Goal: Information Seeking & Learning: Learn about a topic

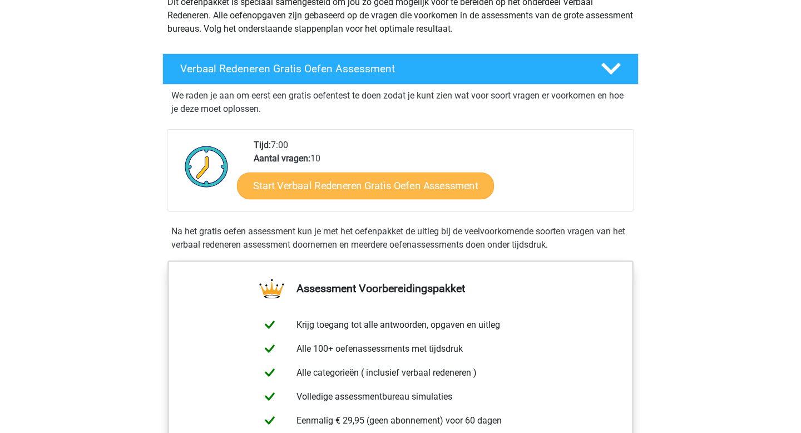
scroll to position [136, 0]
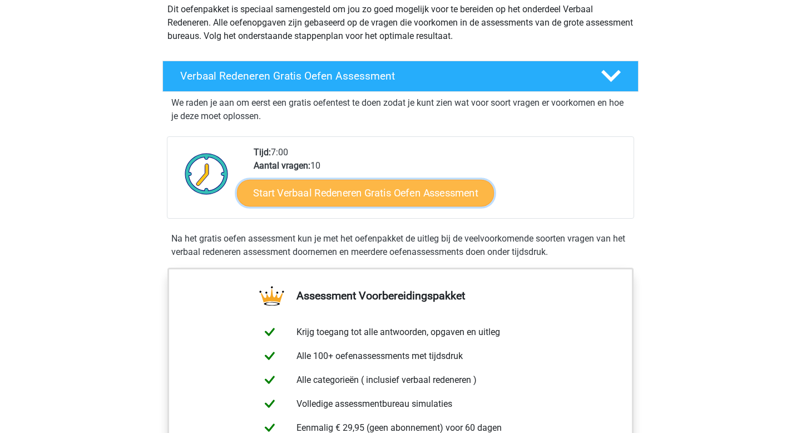
click at [393, 192] on link "Start Verbaal Redeneren Gratis Oefen Assessment" at bounding box center [365, 193] width 257 height 27
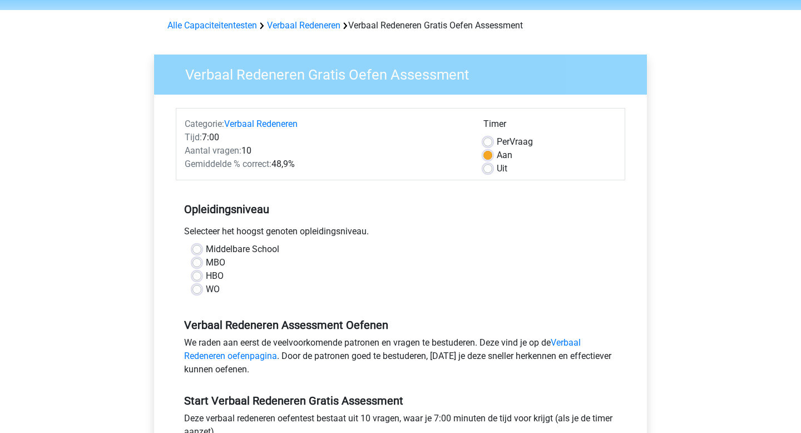
scroll to position [39, 0]
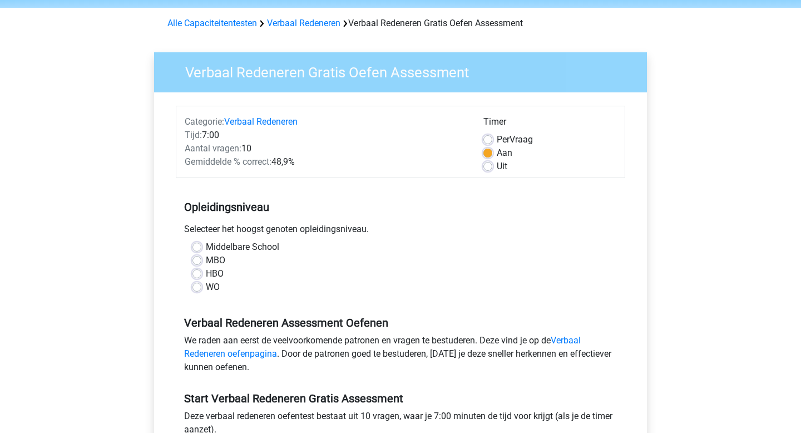
click at [200, 291] on div "WO" at bounding box center [400, 286] width 416 height 13
click at [206, 287] on label "WO" at bounding box center [213, 286] width 14 height 13
click at [197, 287] on input "WO" at bounding box center [196, 285] width 9 height 11
radio input "true"
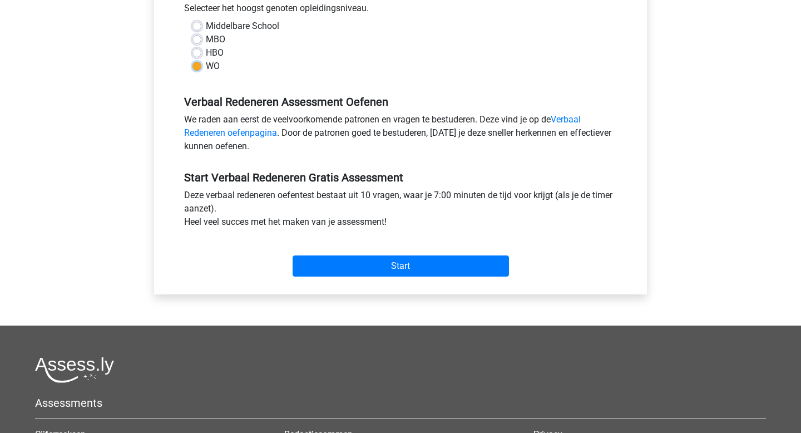
scroll to position [263, 0]
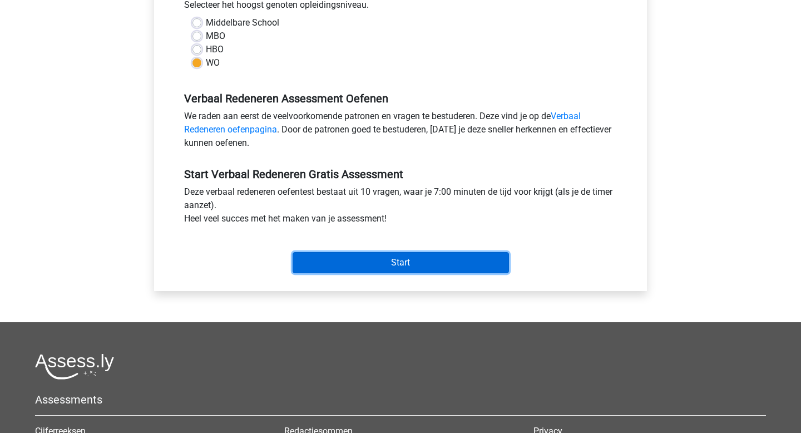
click at [385, 264] on input "Start" at bounding box center [401, 262] width 216 height 21
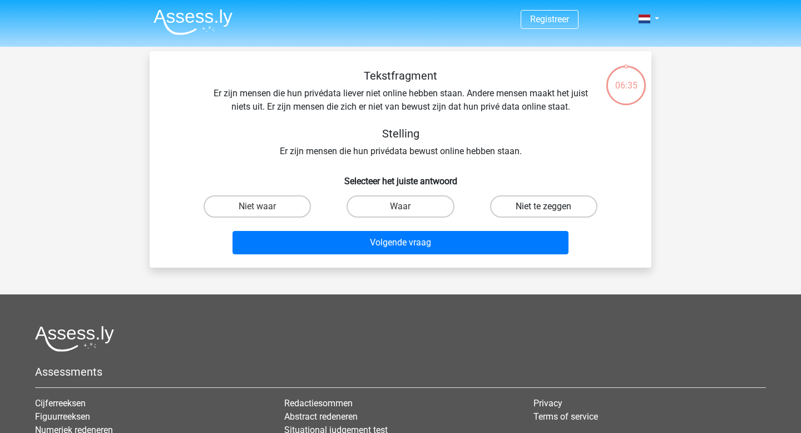
click at [533, 204] on label "Niet te zeggen" at bounding box center [543, 206] width 107 height 22
click at [543, 206] on input "Niet te zeggen" at bounding box center [546, 209] width 7 height 7
radio input "true"
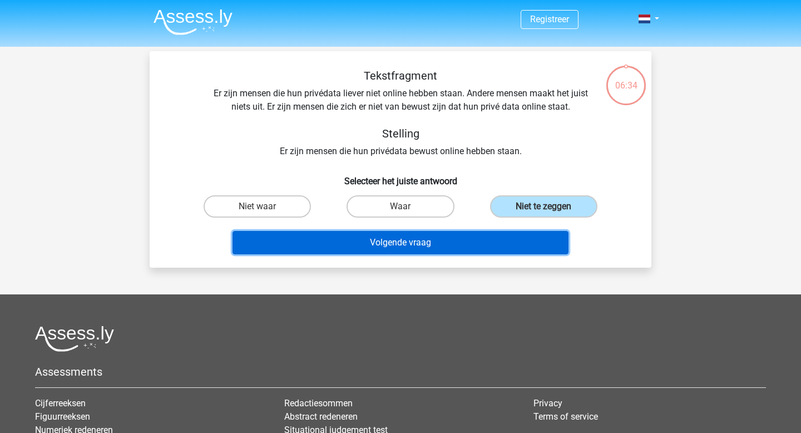
click at [434, 246] on button "Volgende vraag" at bounding box center [400, 242] width 336 height 23
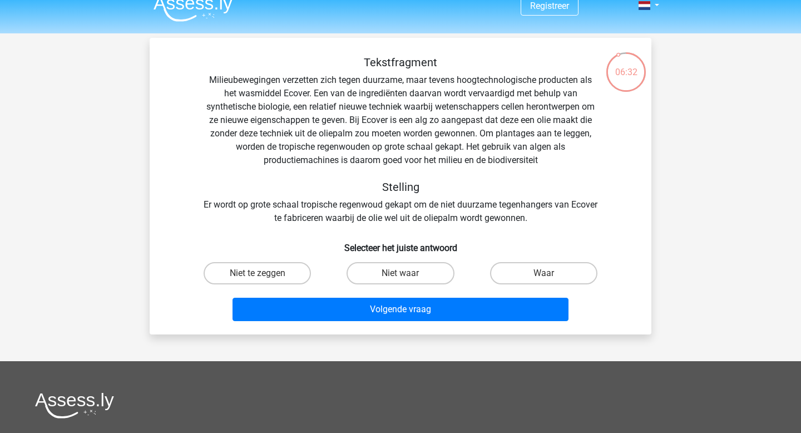
scroll to position [12, 0]
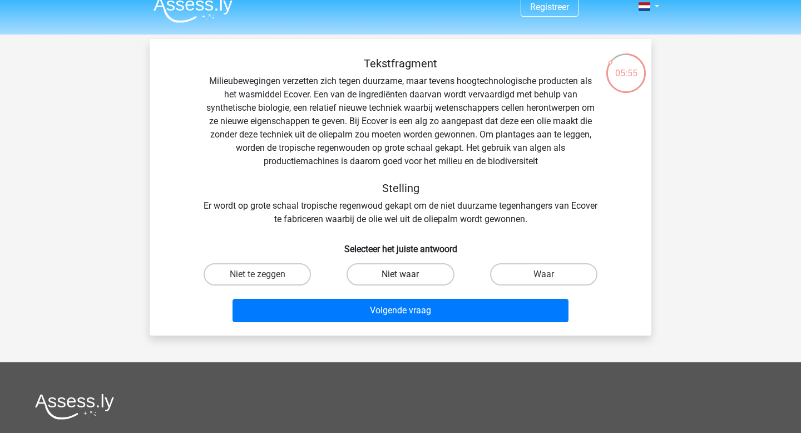
click at [432, 279] on label "Niet waar" at bounding box center [399, 274] width 107 height 22
click at [408, 279] on input "Niet waar" at bounding box center [403, 277] width 7 height 7
radio input "true"
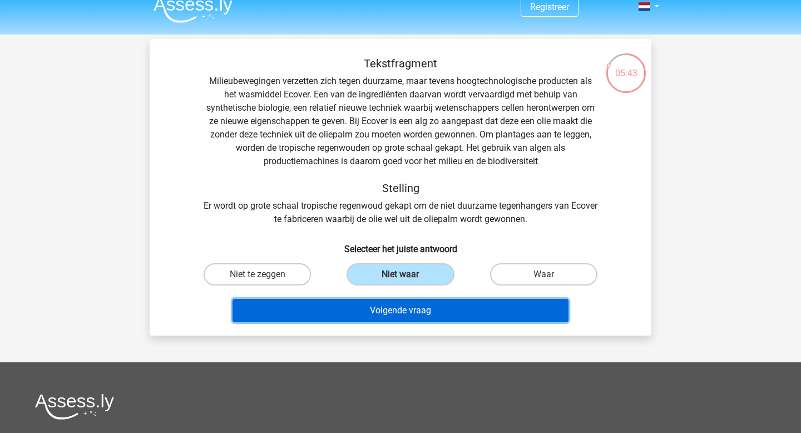
click at [420, 312] on button "Volgende vraag" at bounding box center [400, 310] width 336 height 23
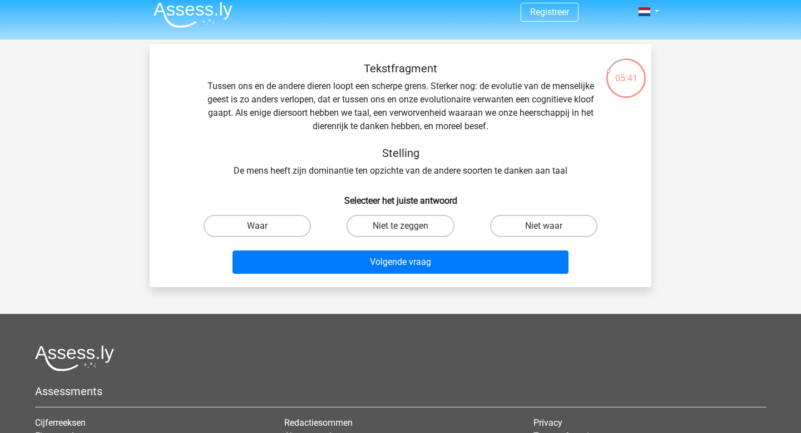
scroll to position [2, 0]
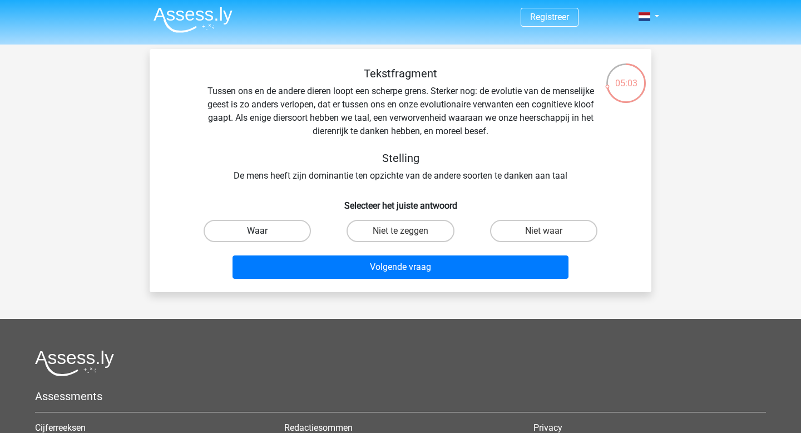
click at [293, 233] on label "Waar" at bounding box center [257, 231] width 107 height 22
click at [265, 233] on input "Waar" at bounding box center [260, 234] width 7 height 7
radio input "true"
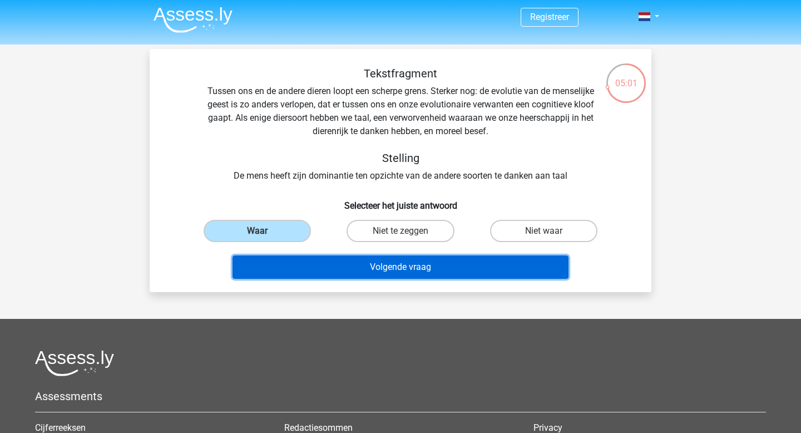
click at [396, 269] on button "Volgende vraag" at bounding box center [400, 266] width 336 height 23
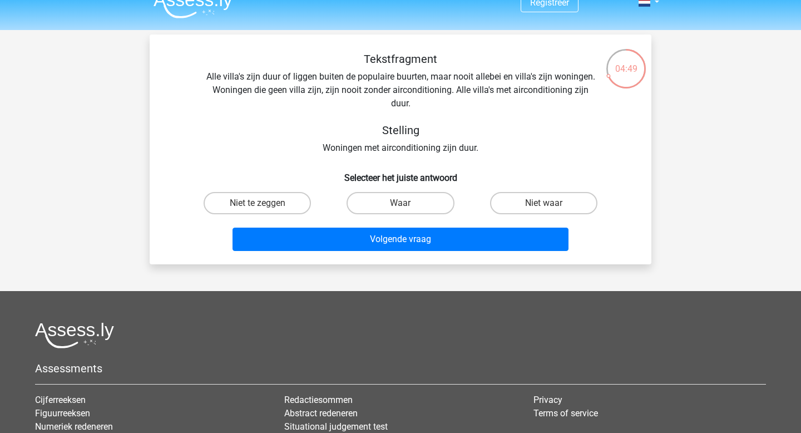
scroll to position [11, 0]
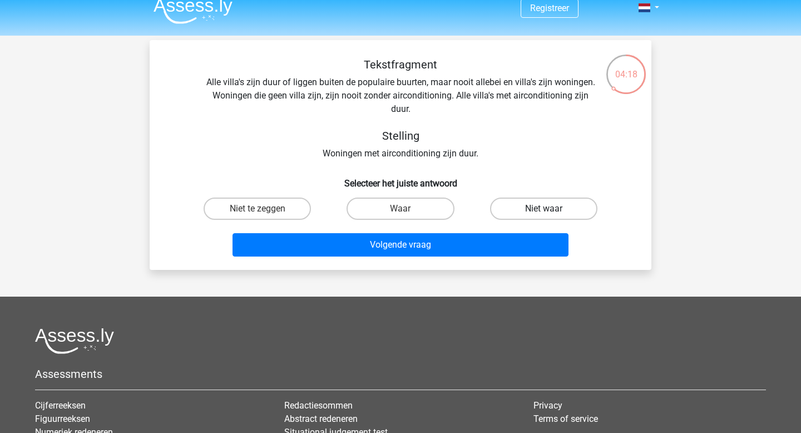
click at [519, 203] on label "Niet waar" at bounding box center [543, 208] width 107 height 22
click at [543, 209] on input "Niet waar" at bounding box center [546, 212] width 7 height 7
radio input "true"
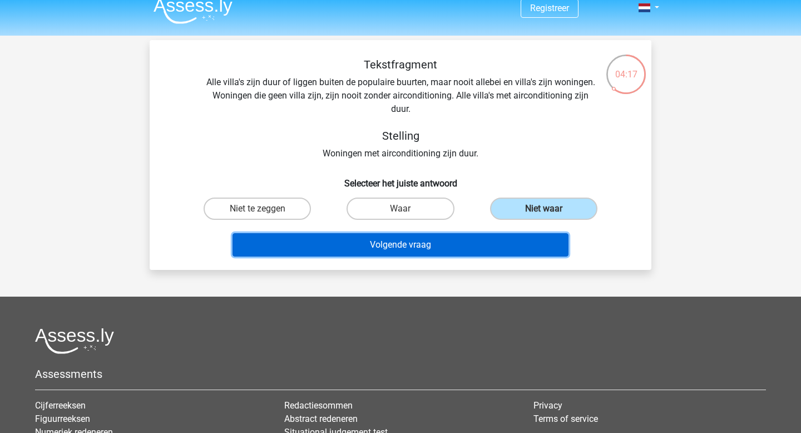
click at [464, 244] on button "Volgende vraag" at bounding box center [400, 244] width 336 height 23
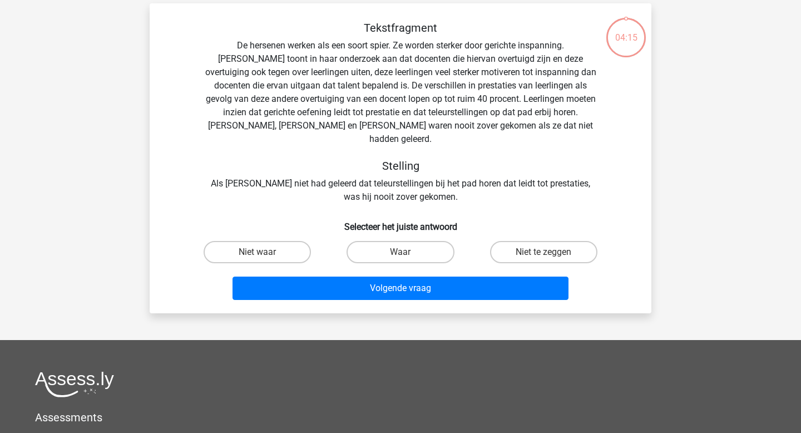
scroll to position [51, 0]
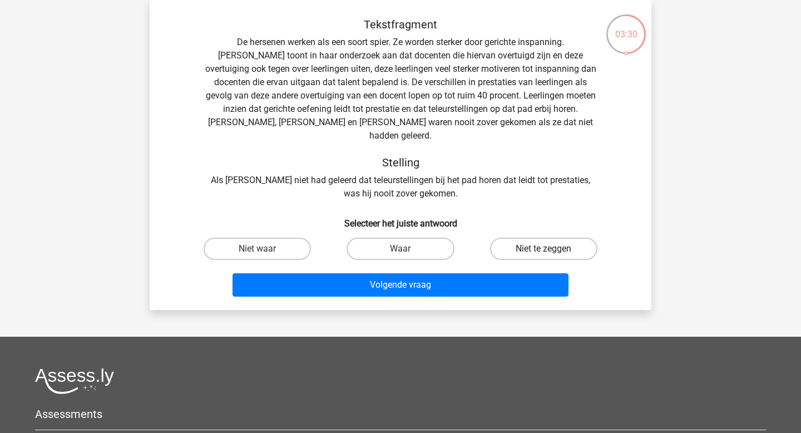
click at [533, 237] on label "Niet te zeggen" at bounding box center [543, 248] width 107 height 22
click at [543, 249] on input "Niet te zeggen" at bounding box center [546, 252] width 7 height 7
radio input "true"
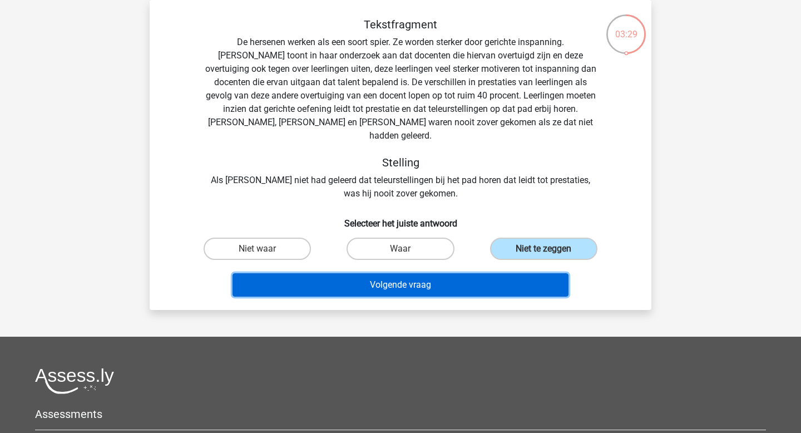
click at [463, 273] on button "Volgende vraag" at bounding box center [400, 284] width 336 height 23
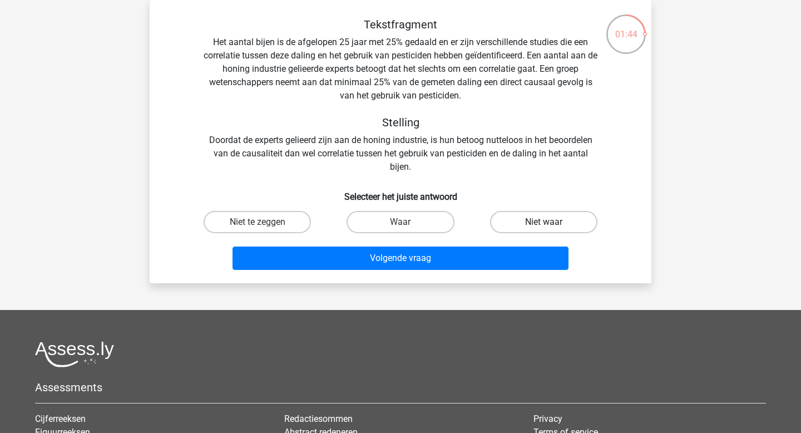
click at [534, 219] on label "Niet waar" at bounding box center [543, 222] width 107 height 22
click at [543, 222] on input "Niet waar" at bounding box center [546, 225] width 7 height 7
radio input "true"
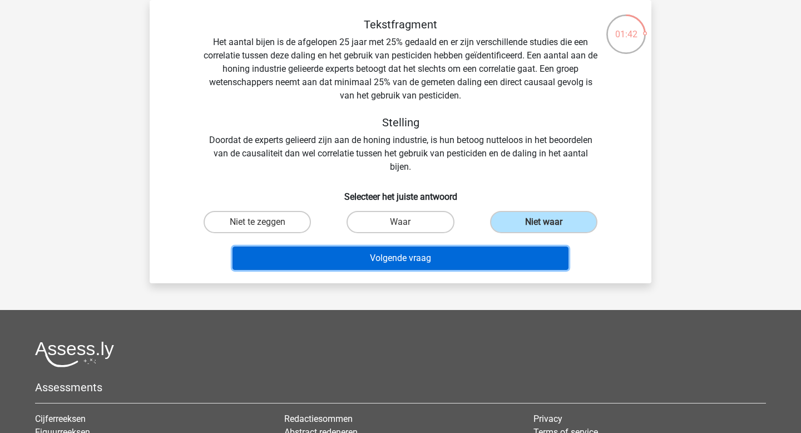
click at [445, 259] on button "Volgende vraag" at bounding box center [400, 257] width 336 height 23
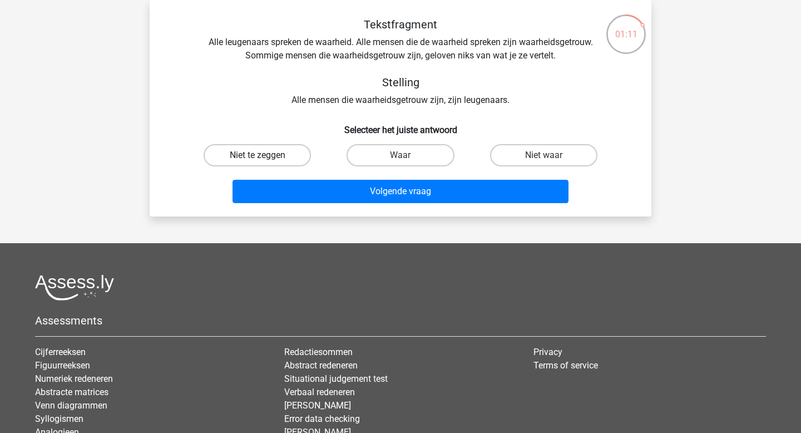
click at [274, 146] on label "Niet te zeggen" at bounding box center [257, 155] width 107 height 22
click at [265, 155] on input "Niet te zeggen" at bounding box center [260, 158] width 7 height 7
radio input "true"
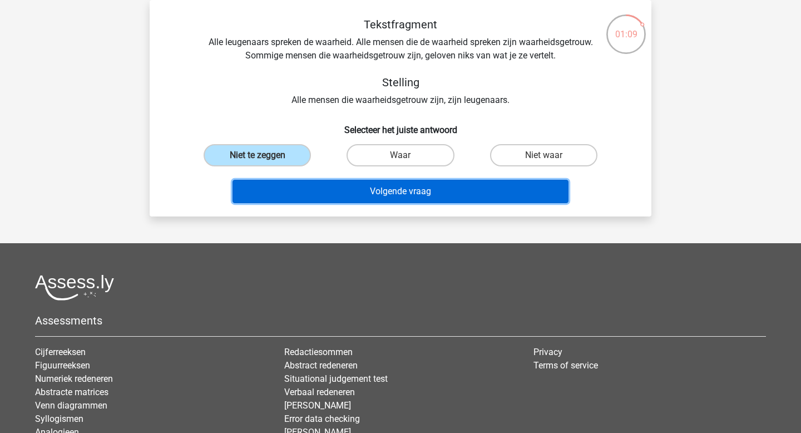
click at [386, 192] on button "Volgende vraag" at bounding box center [400, 191] width 336 height 23
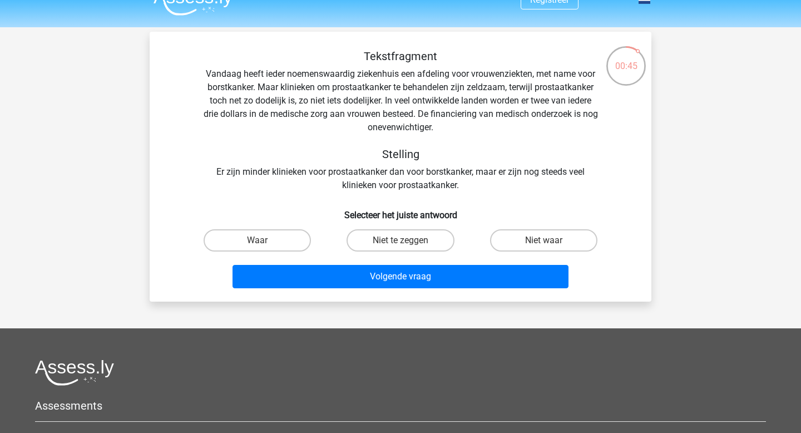
scroll to position [22, 0]
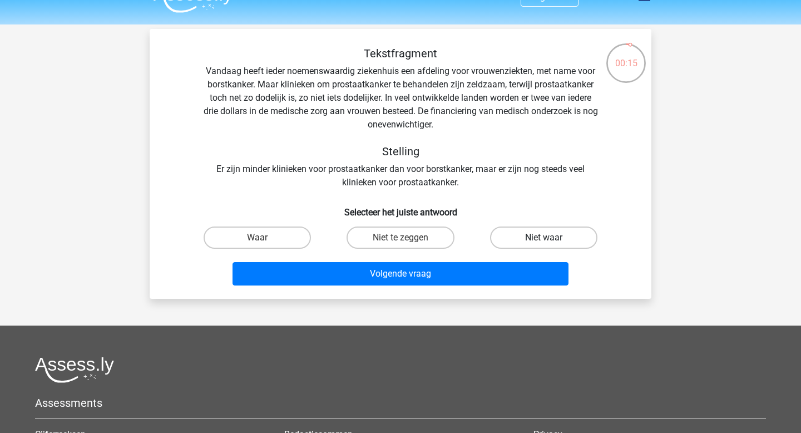
click at [520, 235] on label "Niet waar" at bounding box center [543, 237] width 107 height 22
click at [543, 237] on input "Niet waar" at bounding box center [546, 240] width 7 height 7
radio input "true"
click at [462, 260] on div "Volgende vraag" at bounding box center [400, 271] width 466 height 37
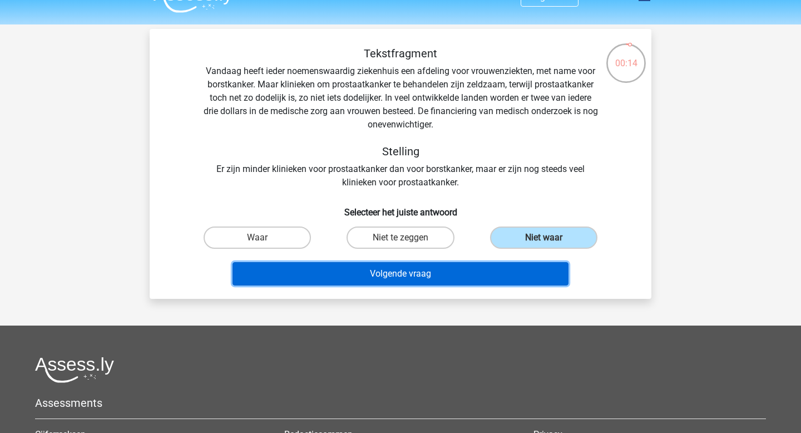
click at [440, 271] on button "Volgende vraag" at bounding box center [400, 273] width 336 height 23
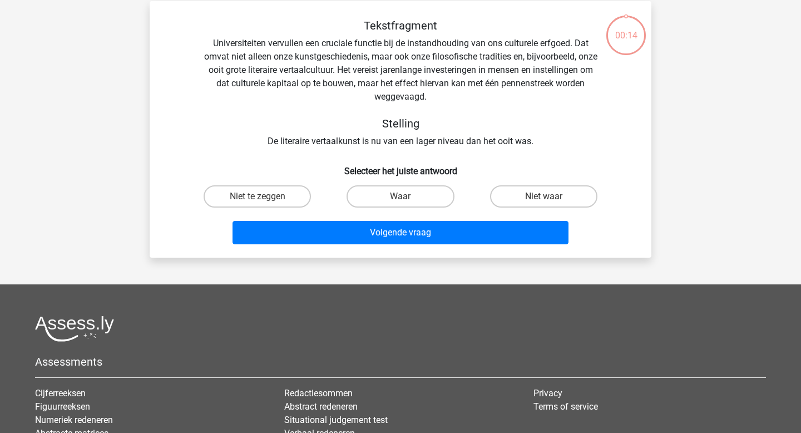
scroll to position [51, 0]
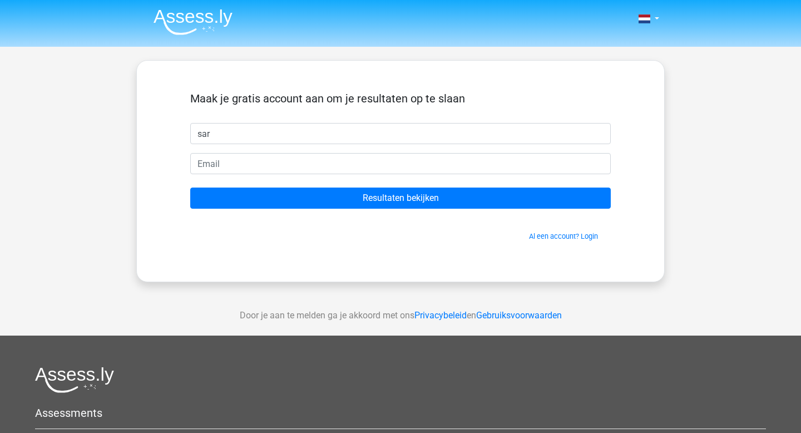
type input "Sara"
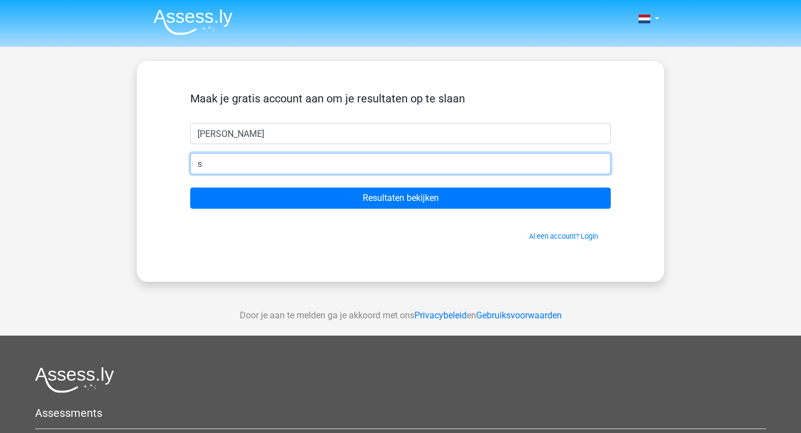
click at [301, 166] on input "s" at bounding box center [400, 163] width 420 height 21
type input "sarabarrosneves@hotmail.com"
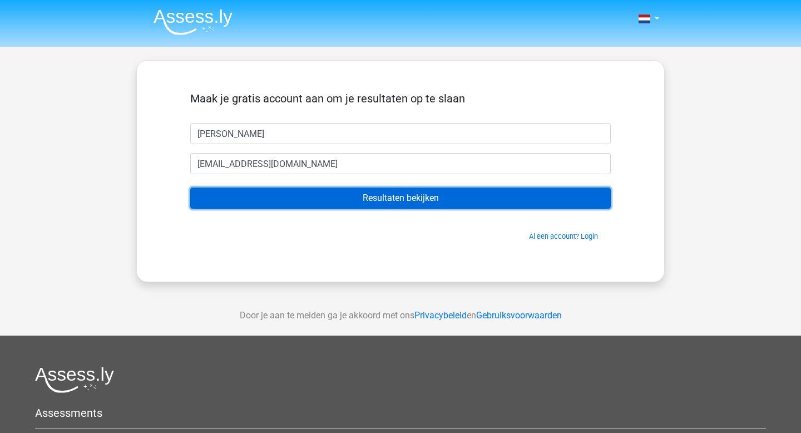
click at [365, 200] on input "Resultaten bekijken" at bounding box center [400, 197] width 420 height 21
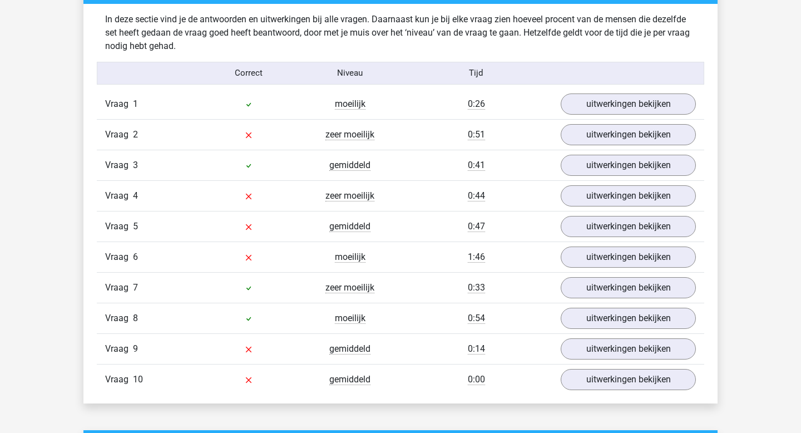
scroll to position [865, 0]
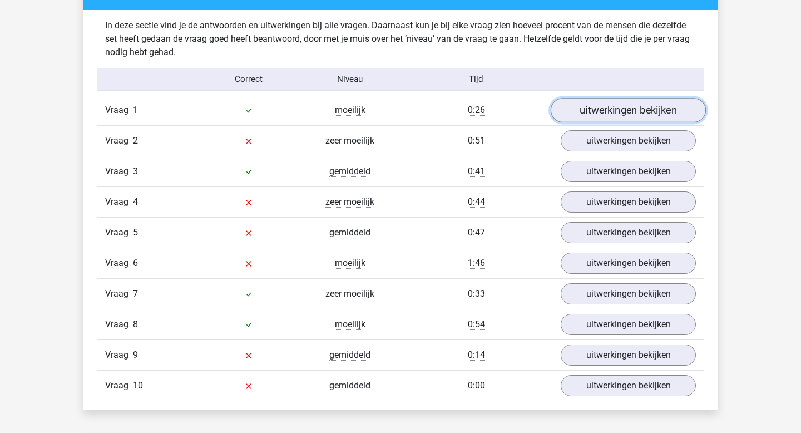
click at [621, 109] on link "uitwerkingen bekijken" at bounding box center [628, 110] width 155 height 24
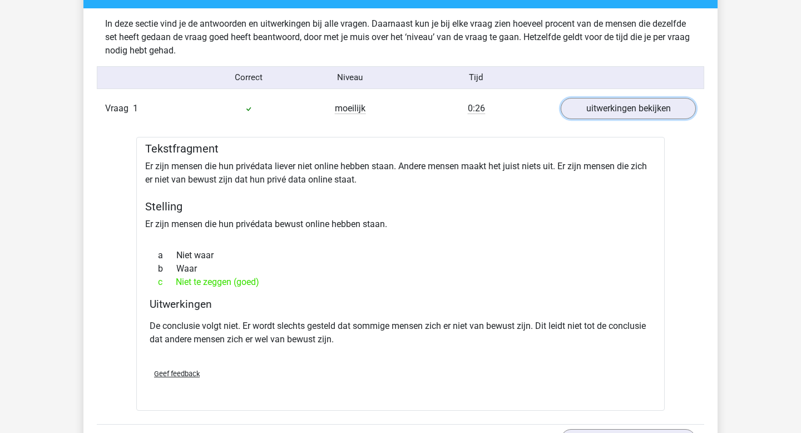
scroll to position [867, 0]
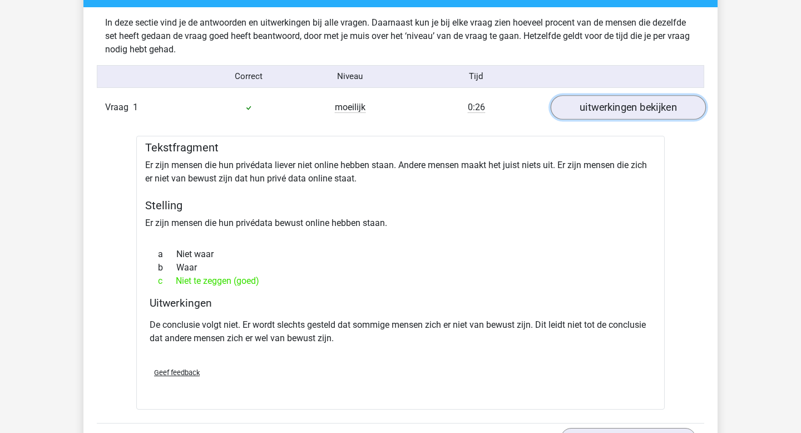
click at [632, 109] on link "uitwerkingen bekijken" at bounding box center [628, 107] width 155 height 24
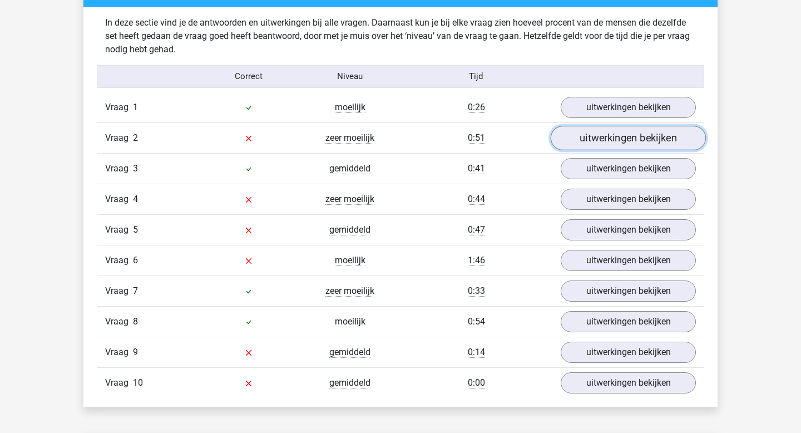
click at [630, 142] on link "uitwerkingen bekijken" at bounding box center [628, 138] width 155 height 24
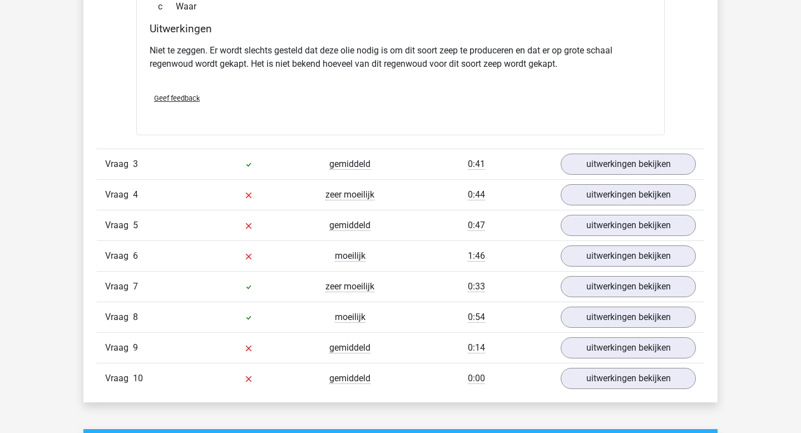
scroll to position [1257, 0]
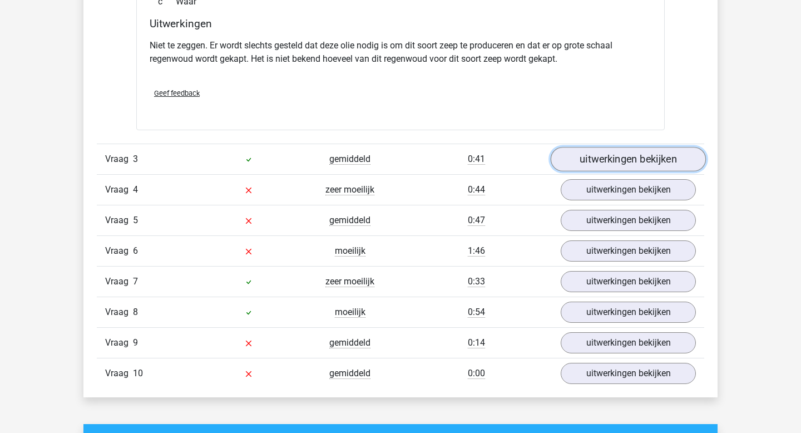
click at [629, 155] on link "uitwerkingen bekijken" at bounding box center [628, 159] width 155 height 24
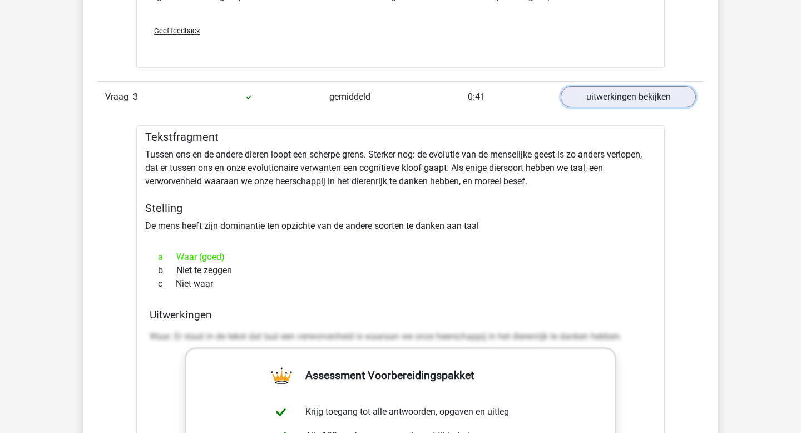
scroll to position [1321, 0]
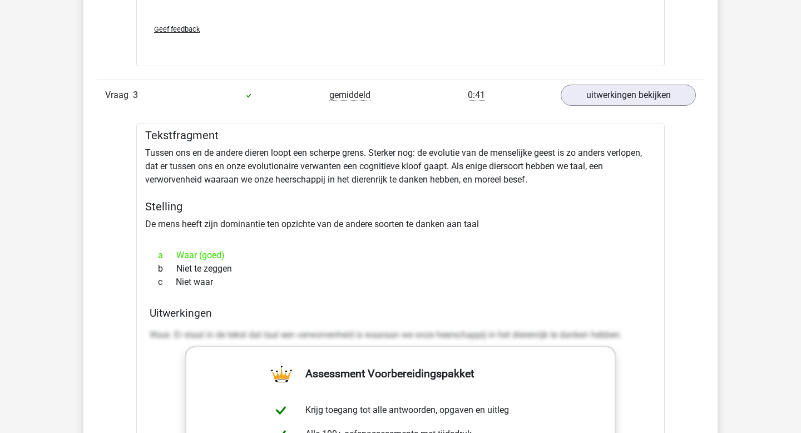
click at [650, 80] on div "Vraag 3 gemiddeld 0:41 uitwerkingen bekijken" at bounding box center [400, 95] width 607 height 31
click at [639, 100] on link "uitwerkingen bekijken" at bounding box center [628, 95] width 155 height 24
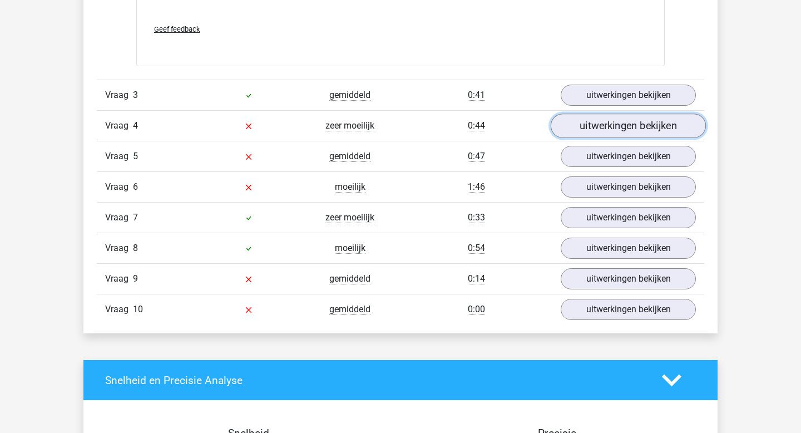
click at [626, 131] on link "uitwerkingen bekijken" at bounding box center [628, 125] width 155 height 24
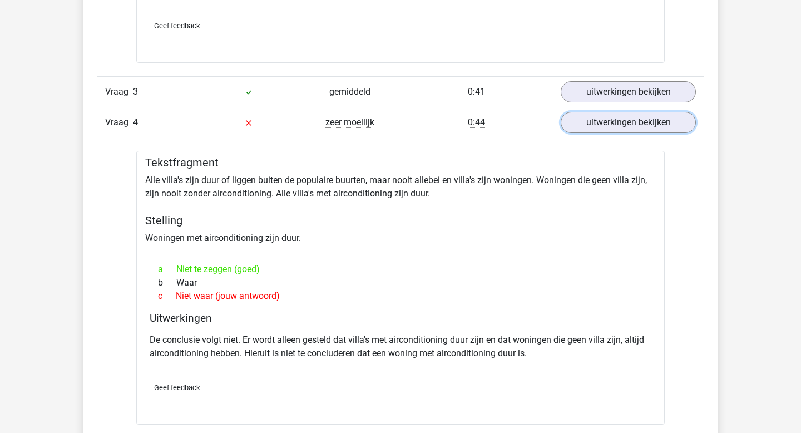
scroll to position [1327, 0]
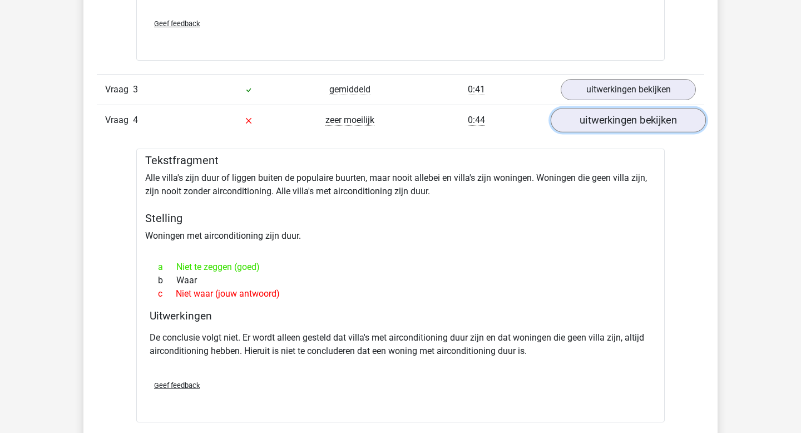
click at [636, 124] on link "uitwerkingen bekijken" at bounding box center [628, 120] width 155 height 24
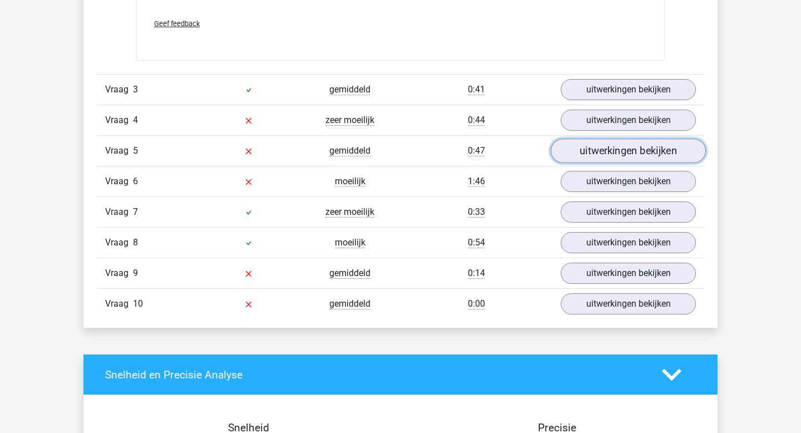
click at [623, 152] on link "uitwerkingen bekijken" at bounding box center [628, 150] width 155 height 24
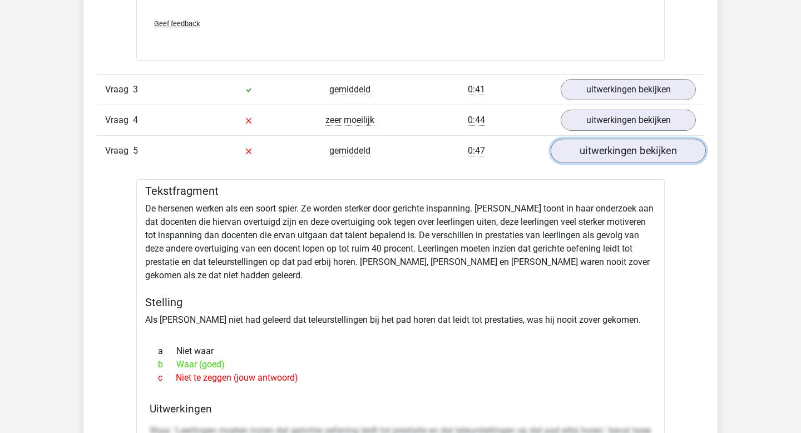
click at [644, 154] on link "uitwerkingen bekijken" at bounding box center [628, 150] width 155 height 24
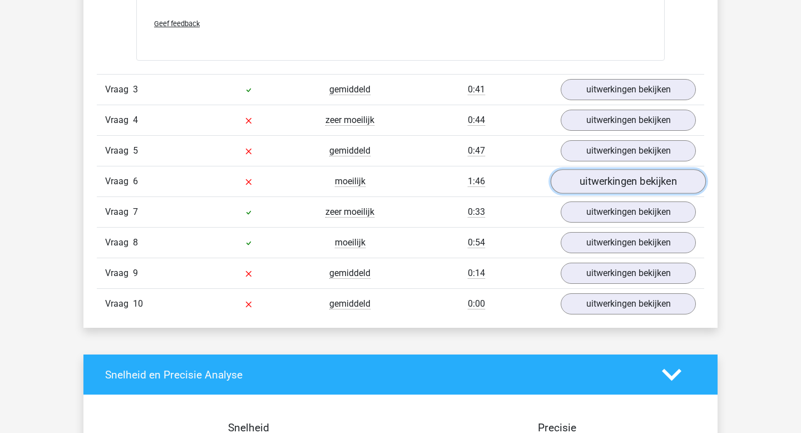
click at [611, 185] on link "uitwerkingen bekijken" at bounding box center [628, 181] width 155 height 24
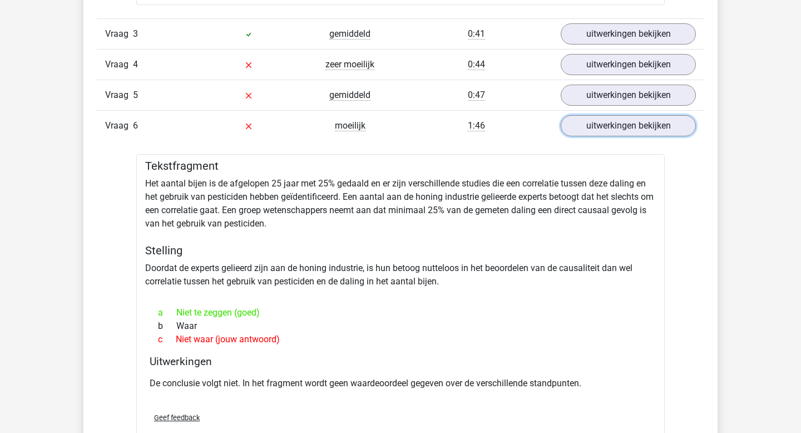
scroll to position [1380, 0]
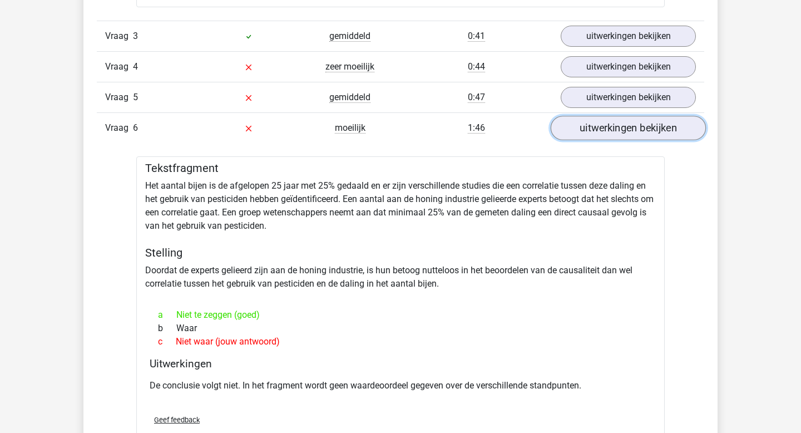
click at [644, 128] on link "uitwerkingen bekijken" at bounding box center [628, 128] width 155 height 24
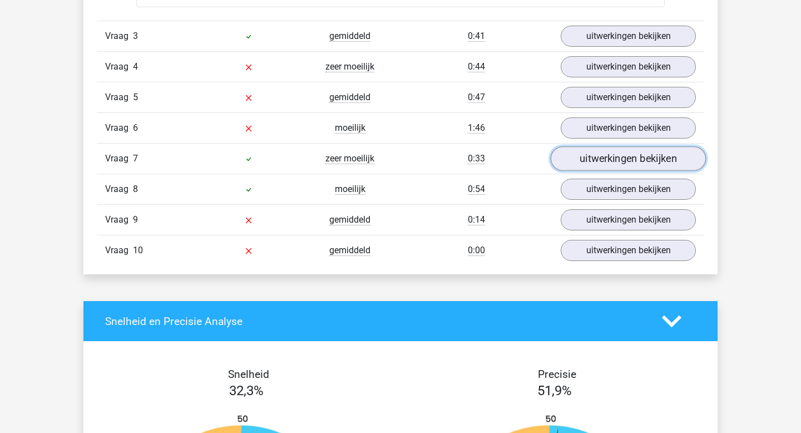
click at [638, 162] on link "uitwerkingen bekijken" at bounding box center [628, 158] width 155 height 24
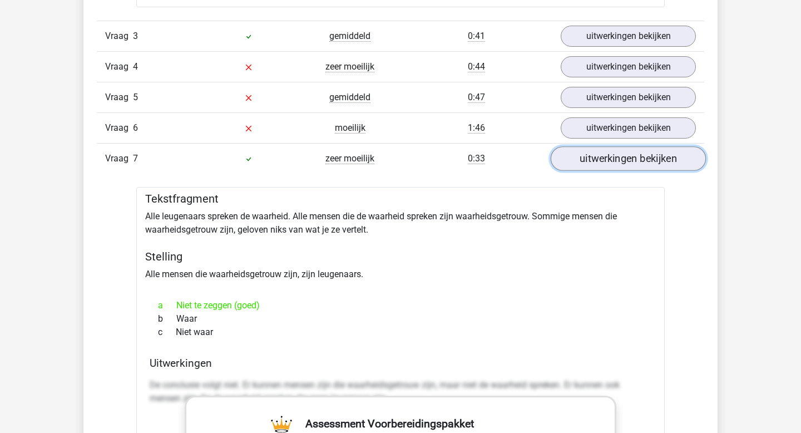
click at [639, 153] on link "uitwerkingen bekijken" at bounding box center [628, 158] width 155 height 24
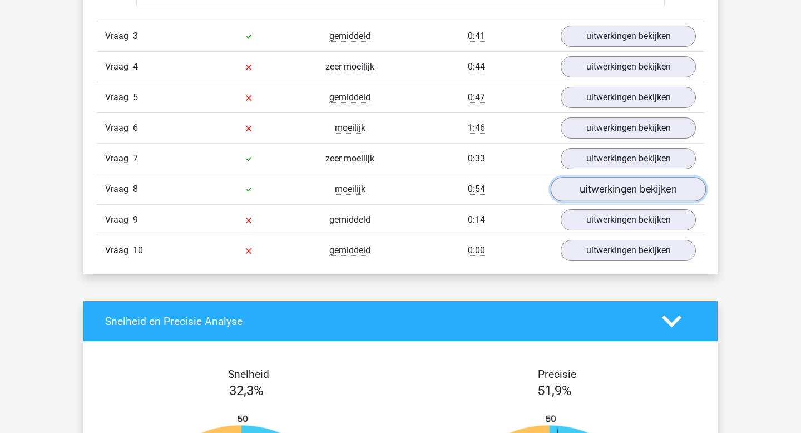
click at [606, 192] on link "uitwerkingen bekijken" at bounding box center [628, 189] width 155 height 24
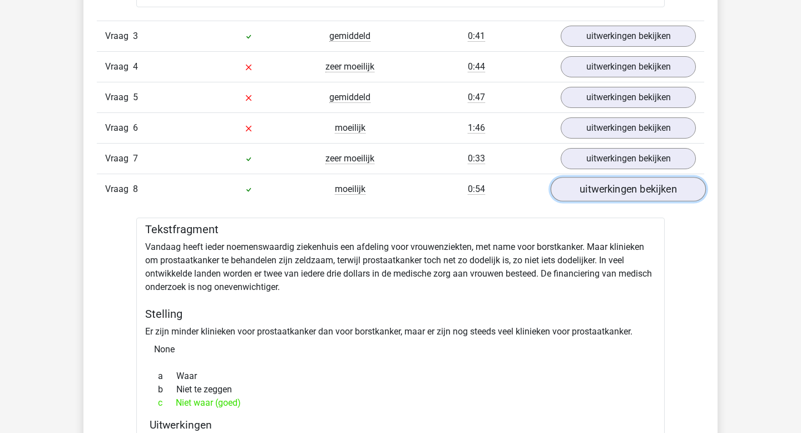
click at [610, 191] on link "uitwerkingen bekijken" at bounding box center [628, 189] width 155 height 24
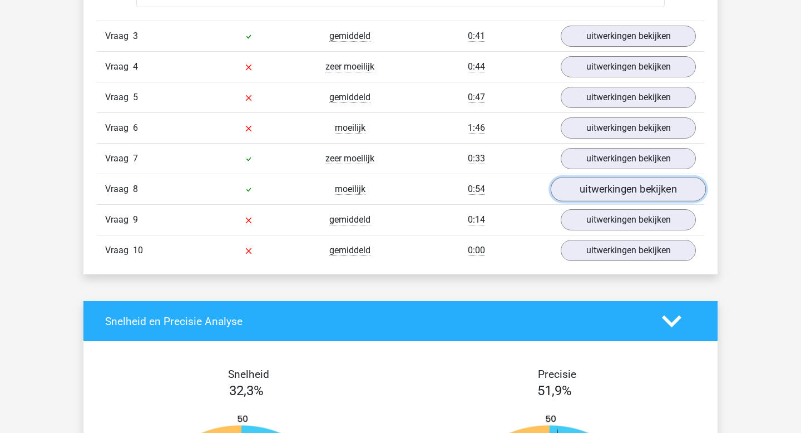
click at [613, 189] on link "uitwerkingen bekijken" at bounding box center [628, 189] width 155 height 24
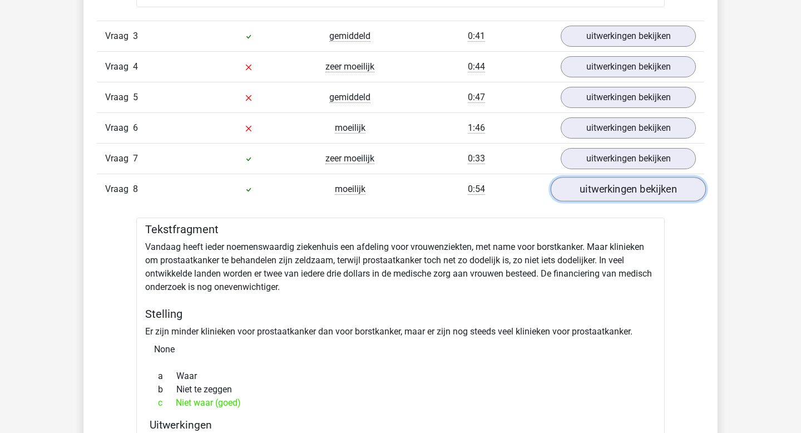
click at [613, 188] on link "uitwerkingen bekijken" at bounding box center [628, 189] width 155 height 24
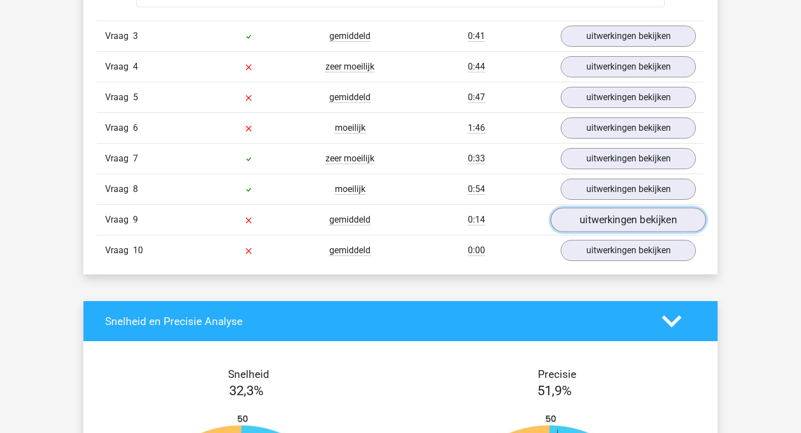
click at [602, 220] on link "uitwerkingen bekijken" at bounding box center [628, 219] width 155 height 24
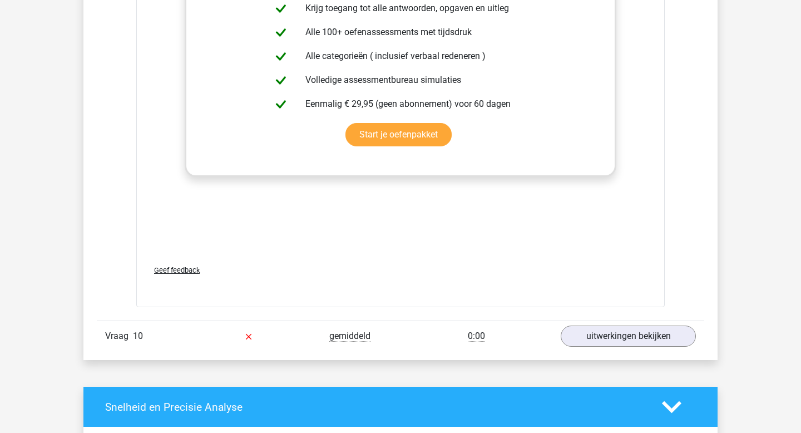
scroll to position [1921, 0]
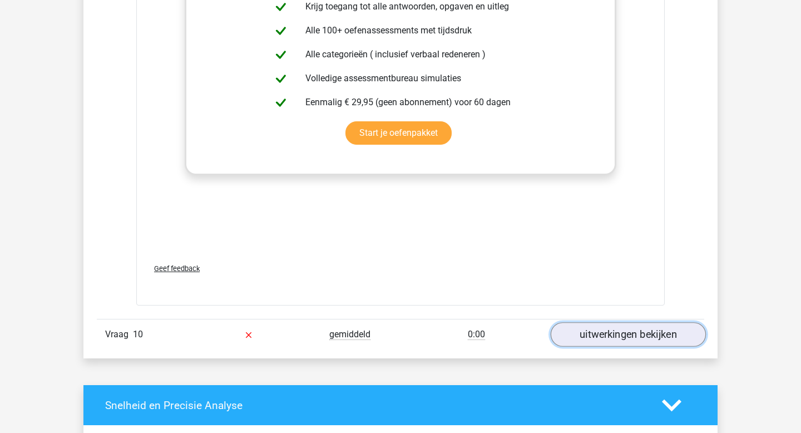
click at [603, 336] on link "uitwerkingen bekijken" at bounding box center [628, 334] width 155 height 24
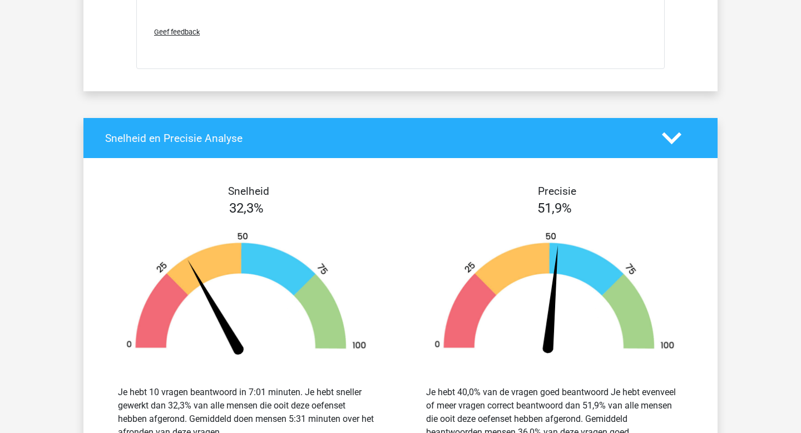
scroll to position [3106, 0]
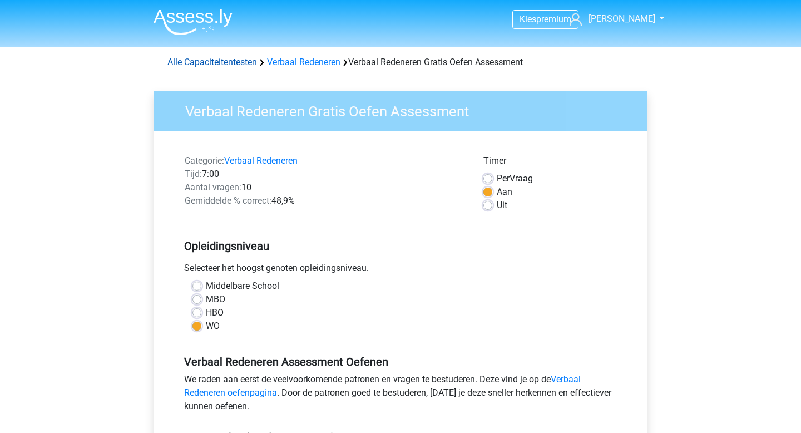
click at [245, 63] on link "Alle Capaciteitentesten" at bounding box center [212, 62] width 90 height 11
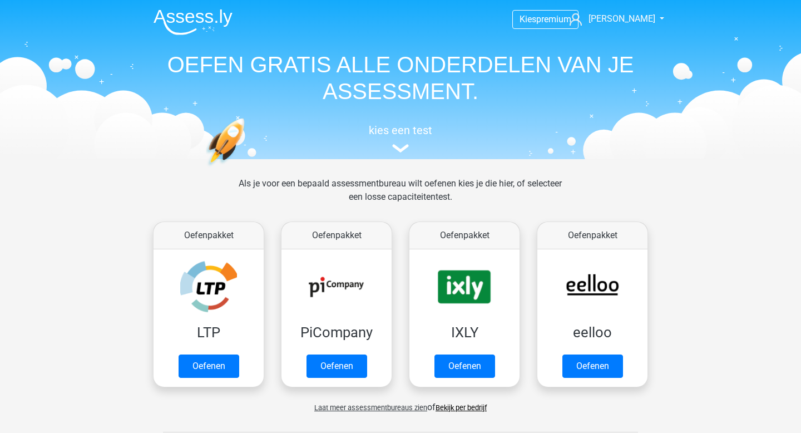
scroll to position [473, 0]
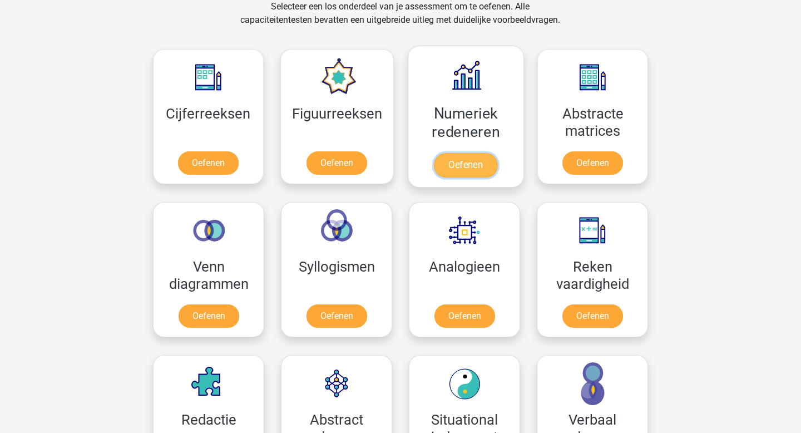
click at [475, 167] on link "Oefenen" at bounding box center [465, 165] width 63 height 24
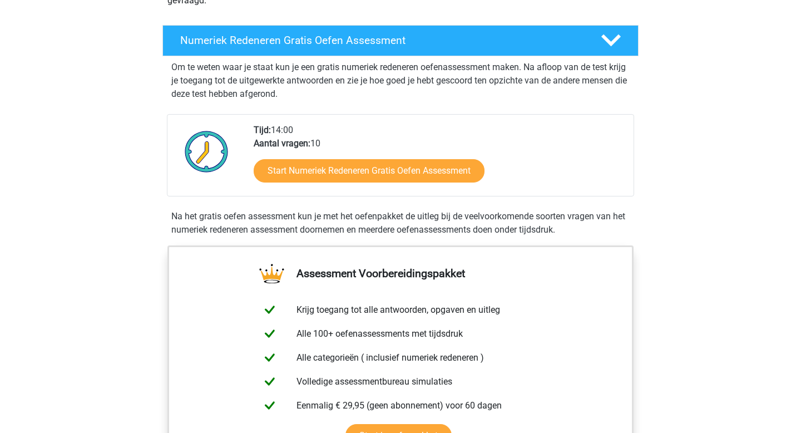
scroll to position [201, 0]
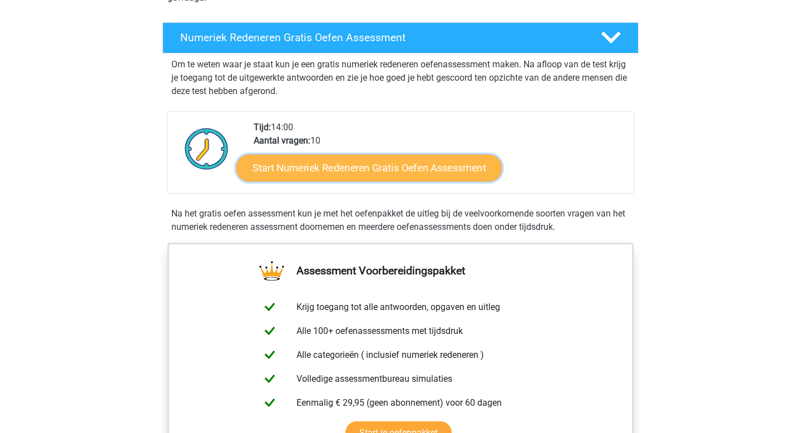
click at [385, 161] on link "Start Numeriek Redeneren Gratis Oefen Assessment" at bounding box center [368, 167] width 265 height 27
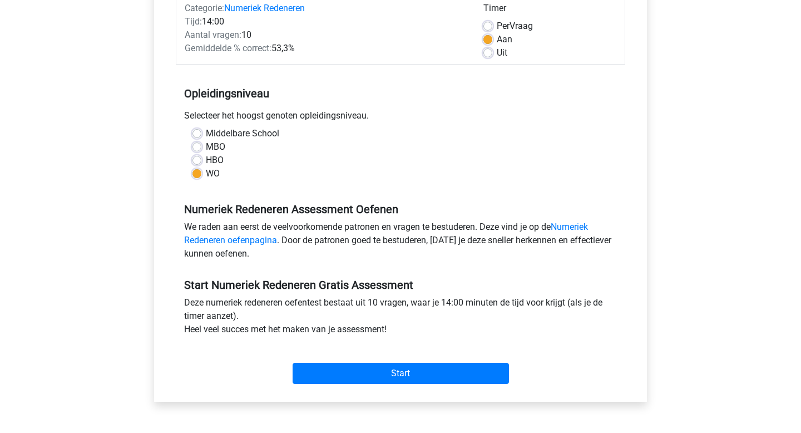
scroll to position [155, 0]
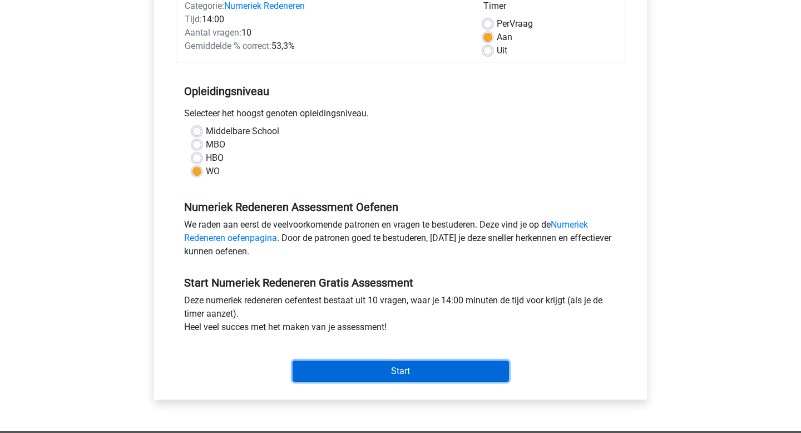
click at [359, 369] on input "Start" at bounding box center [401, 370] width 216 height 21
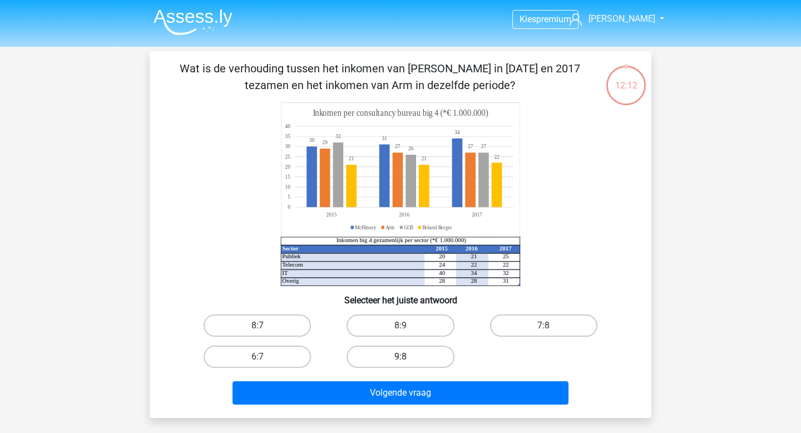
click at [404, 354] on label "9:8" at bounding box center [399, 356] width 107 height 22
click at [404, 356] on input "9:8" at bounding box center [403, 359] width 7 height 7
radio input "true"
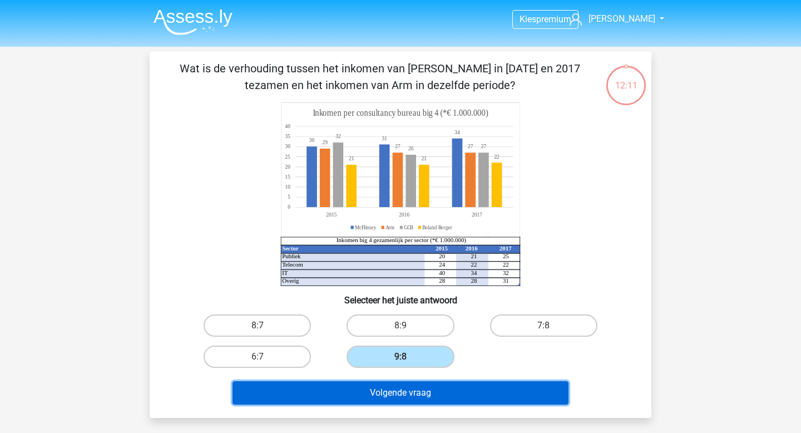
click at [401, 390] on button "Volgende vraag" at bounding box center [400, 392] width 336 height 23
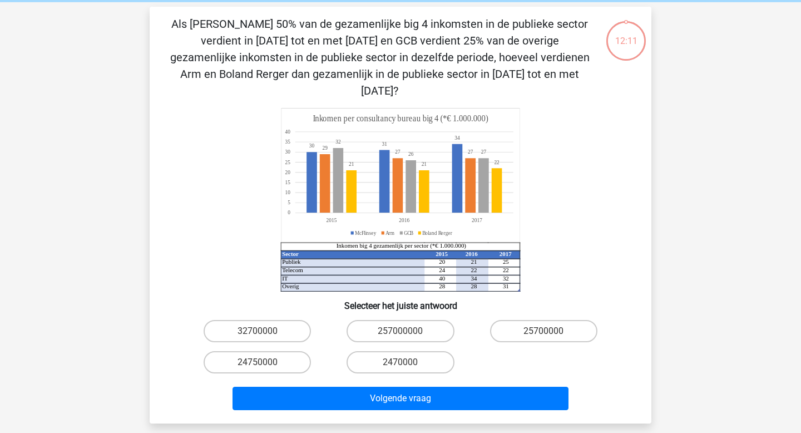
scroll to position [51, 0]
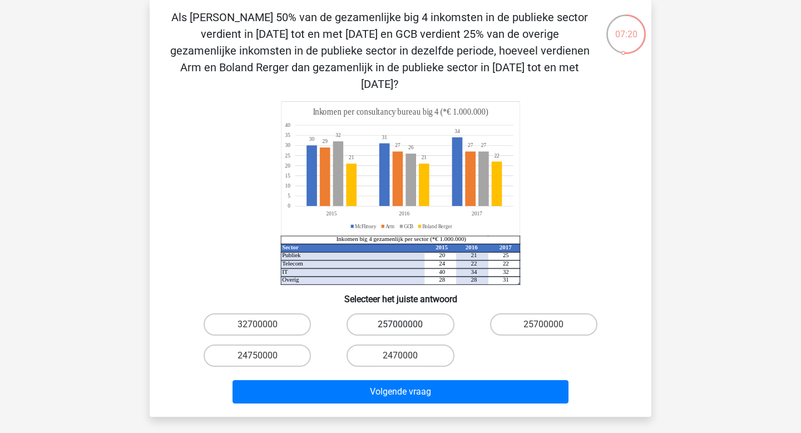
click at [437, 313] on label "257000000" at bounding box center [399, 324] width 107 height 22
click at [408, 324] on input "257000000" at bounding box center [403, 327] width 7 height 7
radio input "true"
click at [534, 313] on label "25700000" at bounding box center [543, 324] width 107 height 22
click at [543, 324] on input "25700000" at bounding box center [546, 327] width 7 height 7
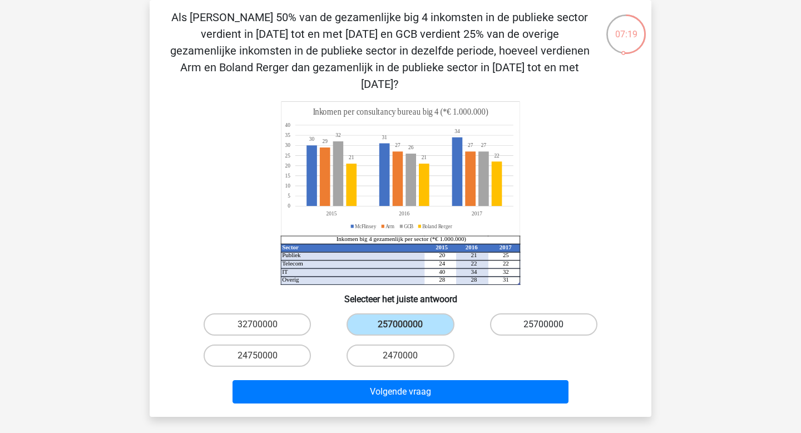
radio input "true"
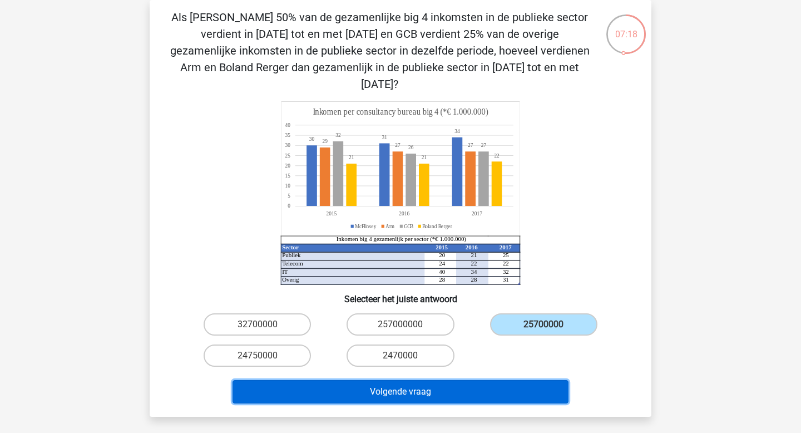
click at [454, 380] on button "Volgende vraag" at bounding box center [400, 391] width 336 height 23
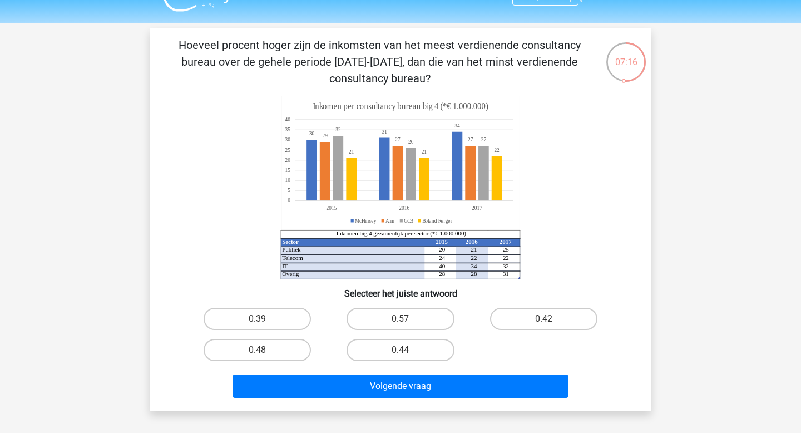
scroll to position [17, 0]
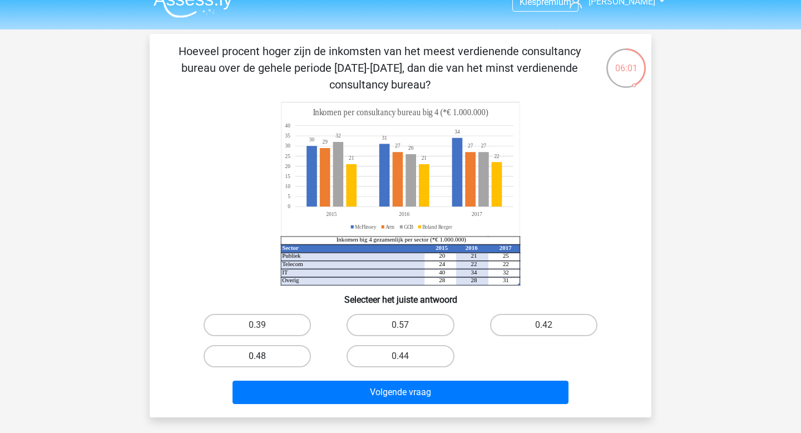
click at [282, 364] on label "0.48" at bounding box center [257, 356] width 107 height 22
click at [265, 363] on input "0.48" at bounding box center [260, 359] width 7 height 7
radio input "true"
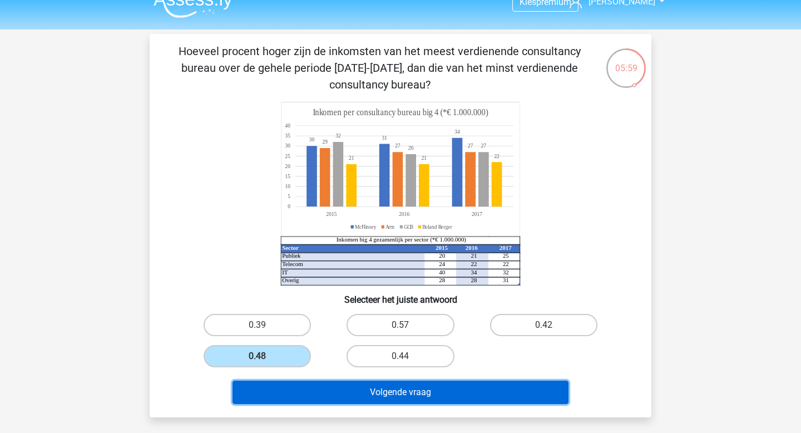
click at [330, 389] on button "Volgende vraag" at bounding box center [400, 391] width 336 height 23
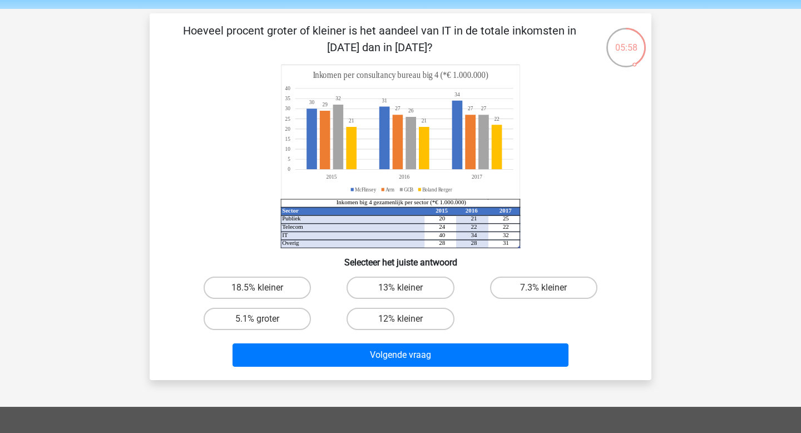
scroll to position [31, 0]
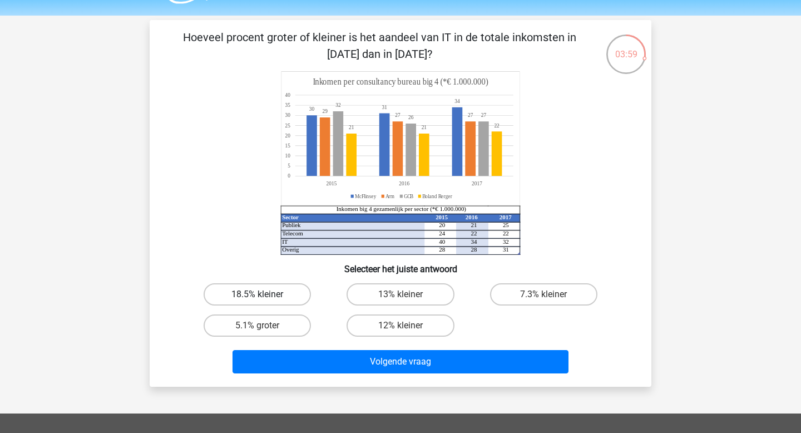
click at [295, 302] on label "18.5% kleiner" at bounding box center [257, 294] width 107 height 22
click at [265, 301] on input "18.5% kleiner" at bounding box center [260, 297] width 7 height 7
radio input "true"
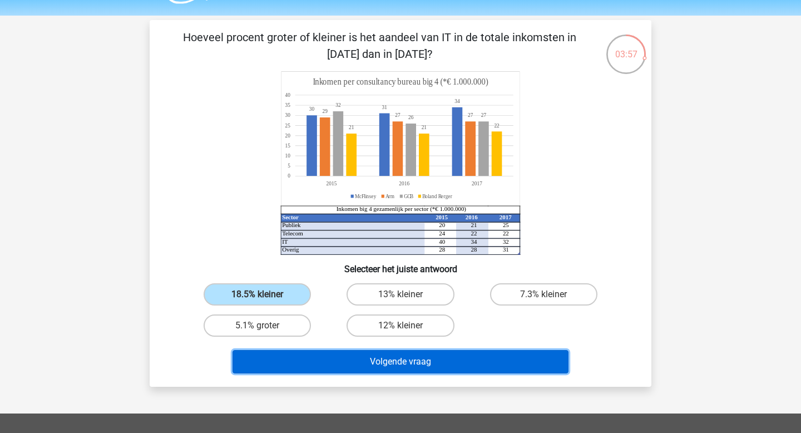
click at [361, 364] on button "Volgende vraag" at bounding box center [400, 361] width 336 height 23
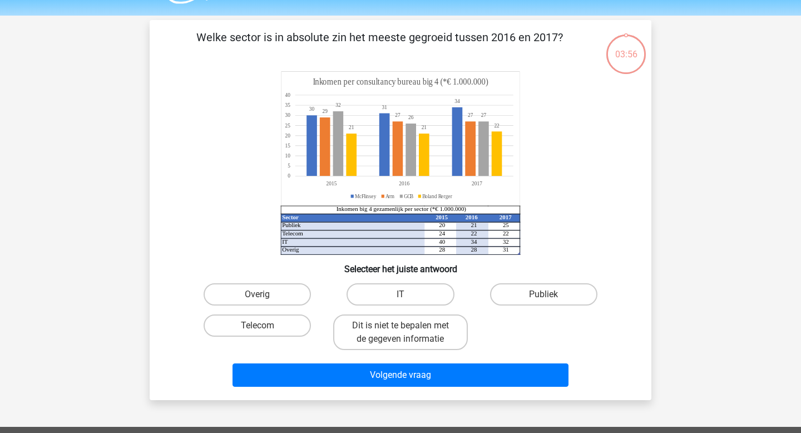
scroll to position [51, 0]
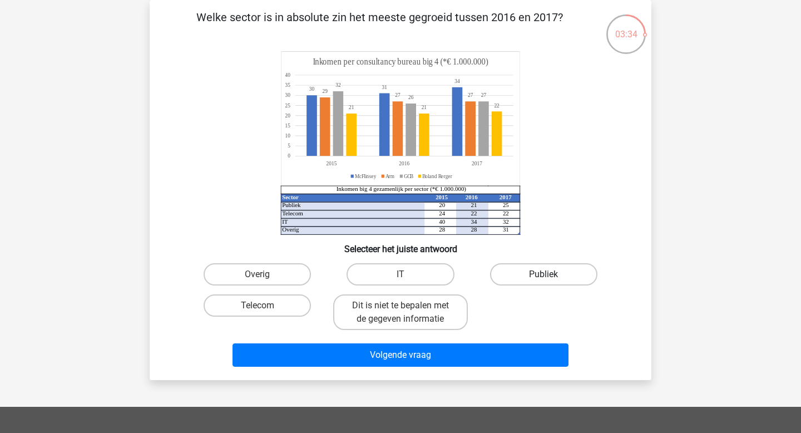
click at [538, 274] on label "Publiek" at bounding box center [543, 274] width 107 height 22
click at [543, 274] on input "Publiek" at bounding box center [546, 277] width 7 height 7
radio input "true"
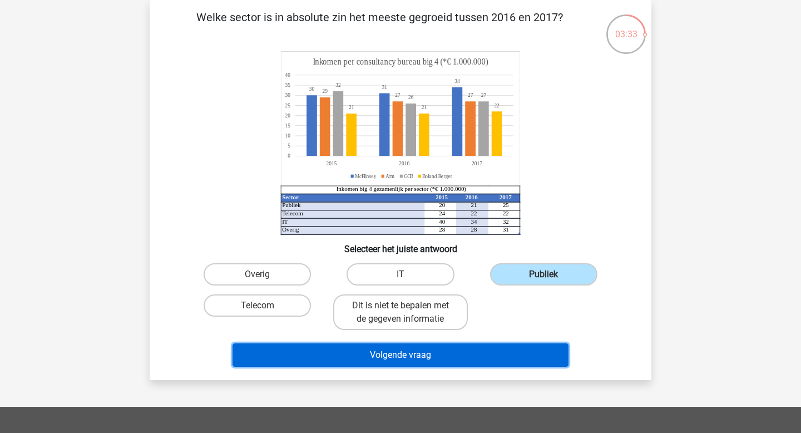
click at [482, 359] on button "Volgende vraag" at bounding box center [400, 354] width 336 height 23
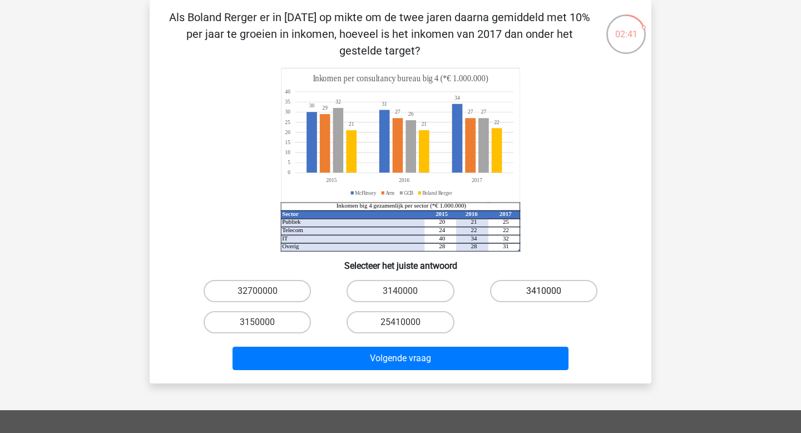
click at [544, 290] on label "3410000" at bounding box center [543, 291] width 107 height 22
click at [544, 291] on input "3410000" at bounding box center [546, 294] width 7 height 7
radio input "true"
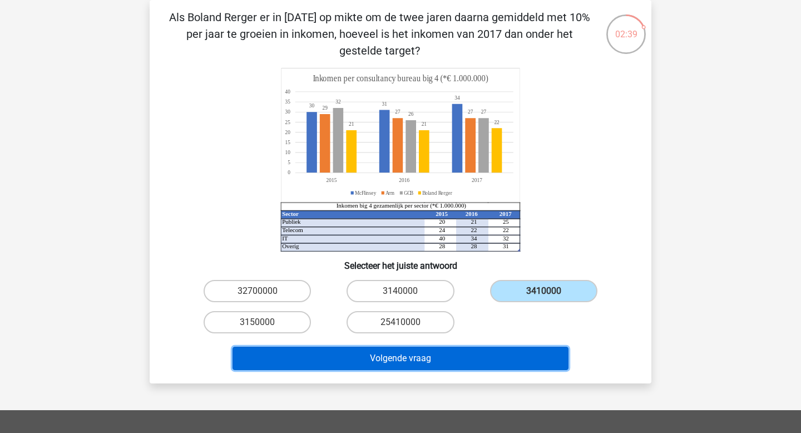
click at [457, 362] on button "Volgende vraag" at bounding box center [400, 357] width 336 height 23
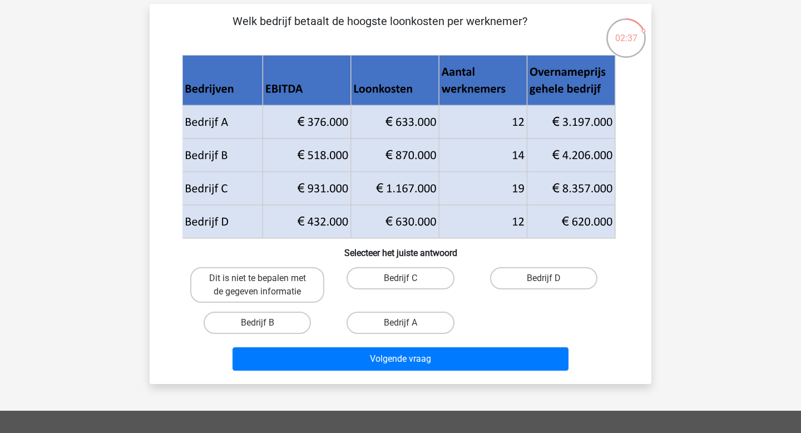
scroll to position [49, 0]
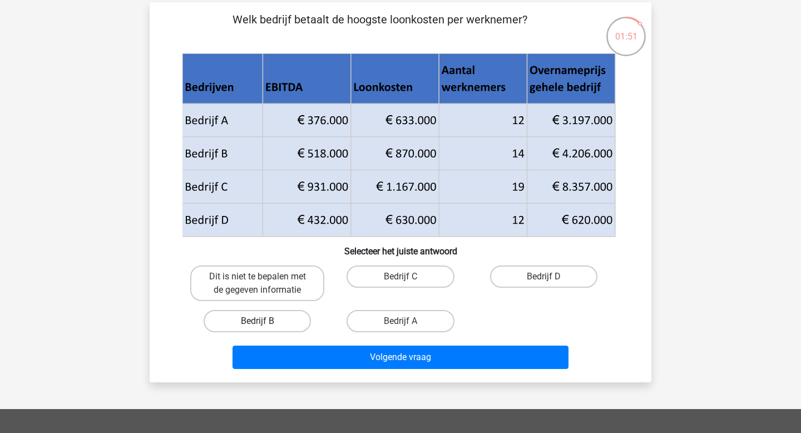
click at [293, 311] on label "Bedrijf B" at bounding box center [257, 321] width 107 height 22
click at [265, 321] on input "Bedrijf B" at bounding box center [260, 324] width 7 height 7
radio input "true"
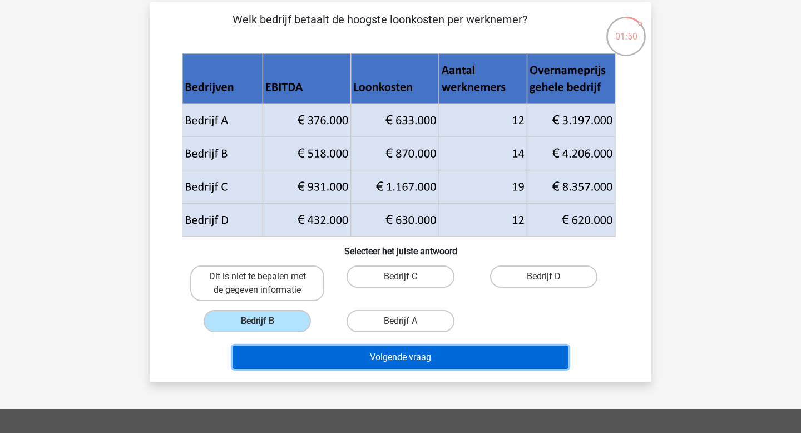
click at [348, 352] on button "Volgende vraag" at bounding box center [400, 356] width 336 height 23
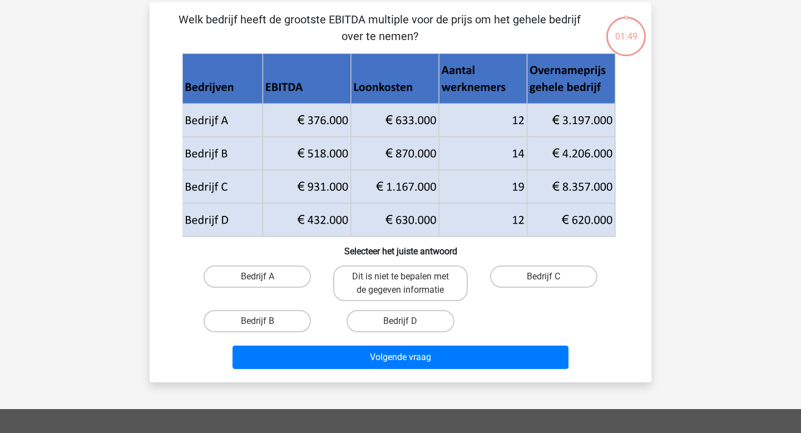
scroll to position [51, 0]
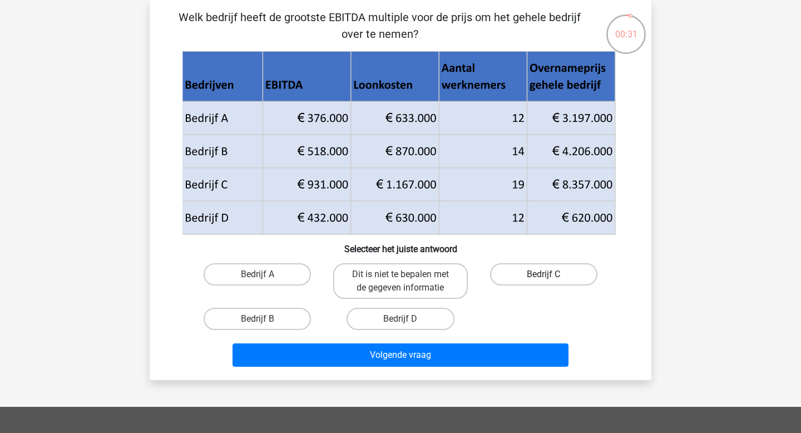
click at [564, 278] on label "Bedrijf C" at bounding box center [543, 274] width 107 height 22
click at [551, 278] on input "Bedrijf C" at bounding box center [546, 277] width 7 height 7
radio input "true"
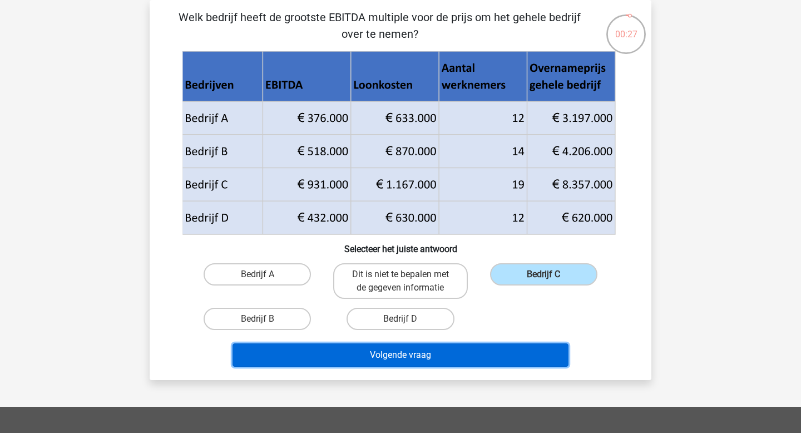
click at [450, 359] on button "Volgende vraag" at bounding box center [400, 354] width 336 height 23
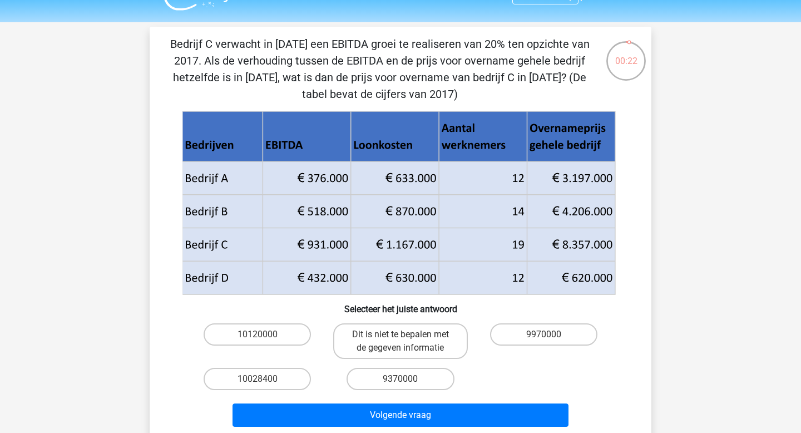
scroll to position [27, 0]
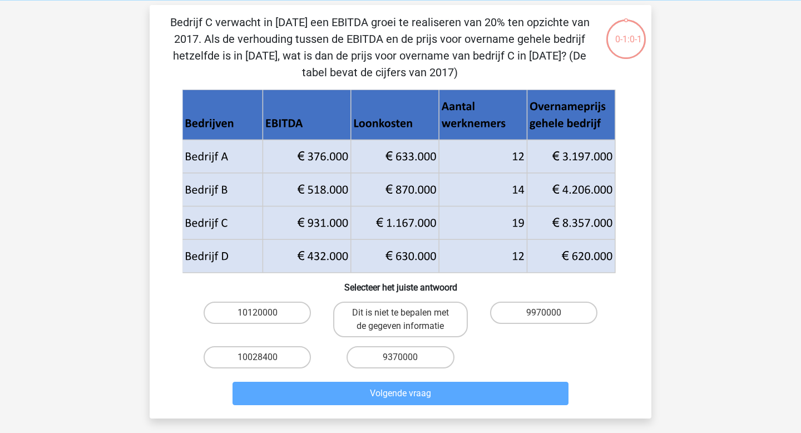
scroll to position [51, 0]
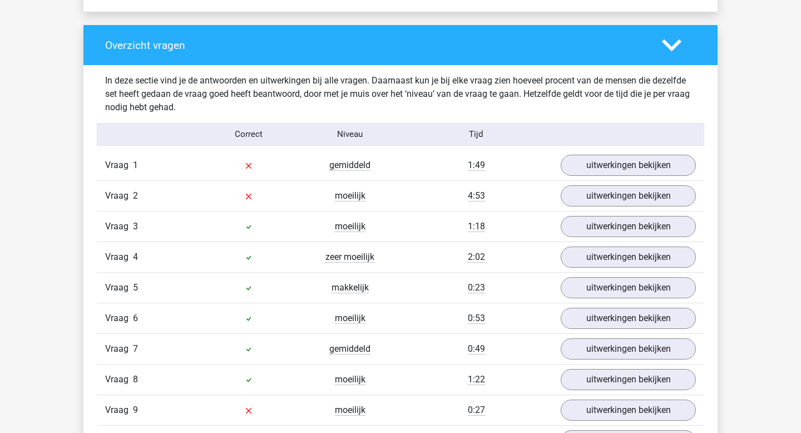
scroll to position [814, 0]
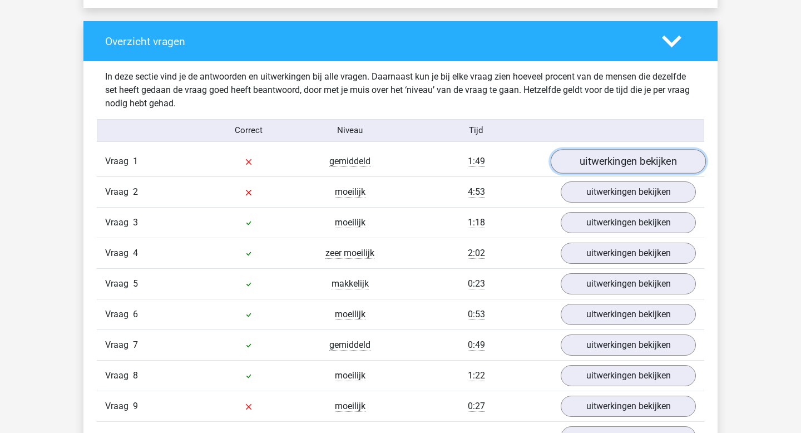
click at [635, 163] on link "uitwerkingen bekijken" at bounding box center [628, 161] width 155 height 24
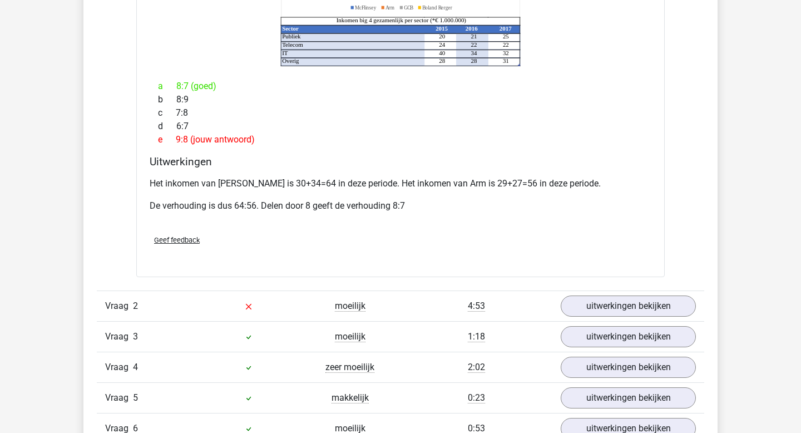
scroll to position [1216, 0]
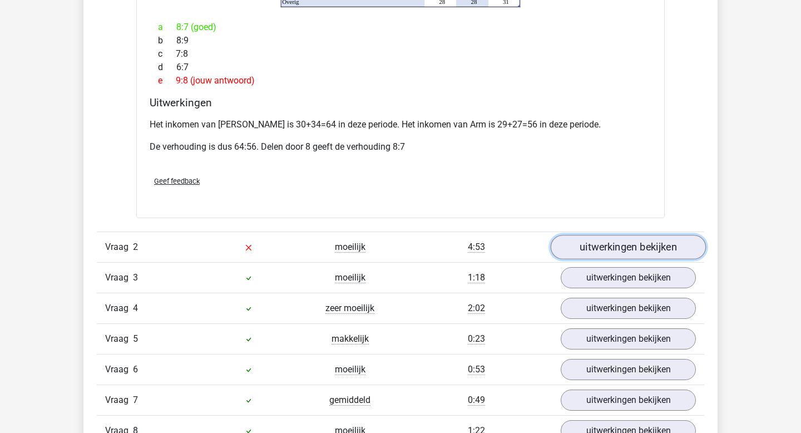
click at [655, 235] on link "uitwerkingen bekijken" at bounding box center [628, 247] width 155 height 24
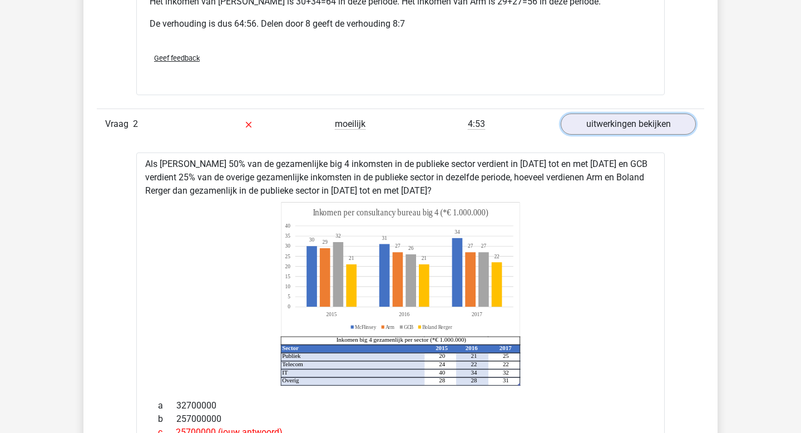
scroll to position [1338, 0]
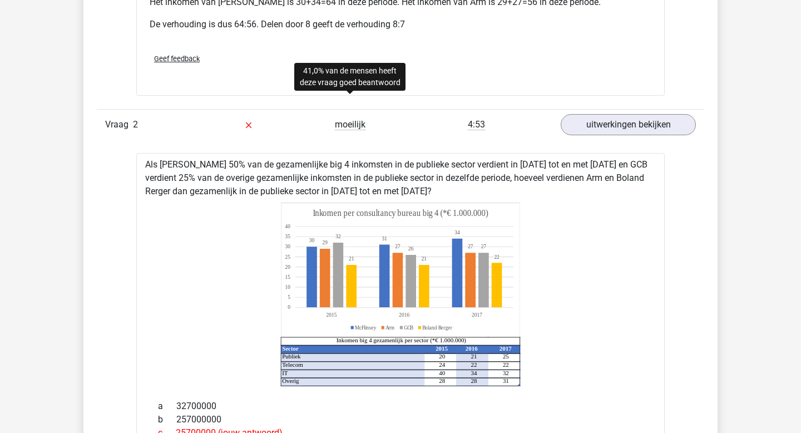
click at [358, 119] on span "moeilijk" at bounding box center [350, 124] width 31 height 11
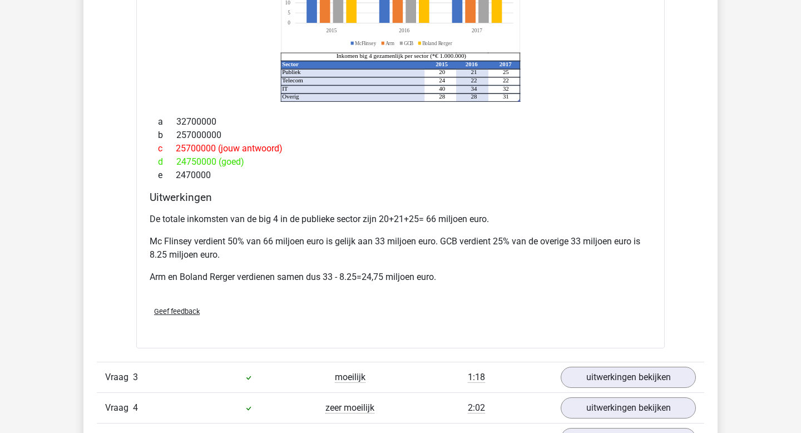
scroll to position [1624, 0]
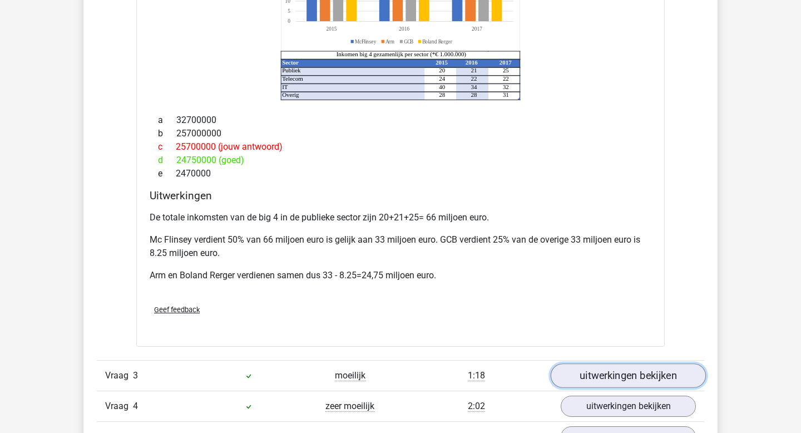
click at [599, 363] on link "uitwerkingen bekijken" at bounding box center [628, 375] width 155 height 24
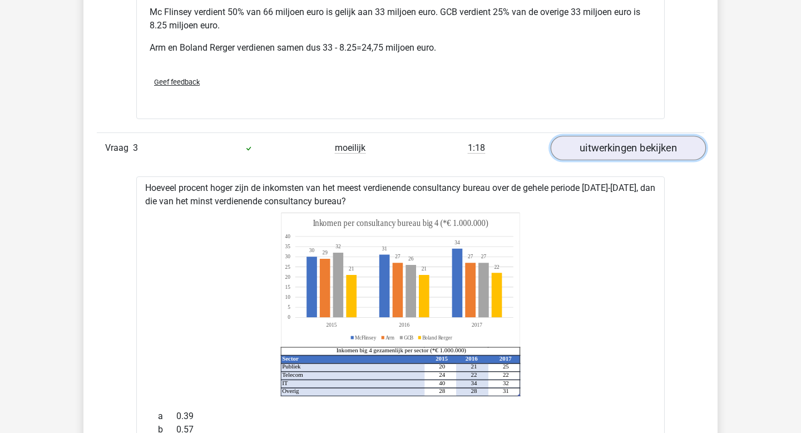
scroll to position [1855, 0]
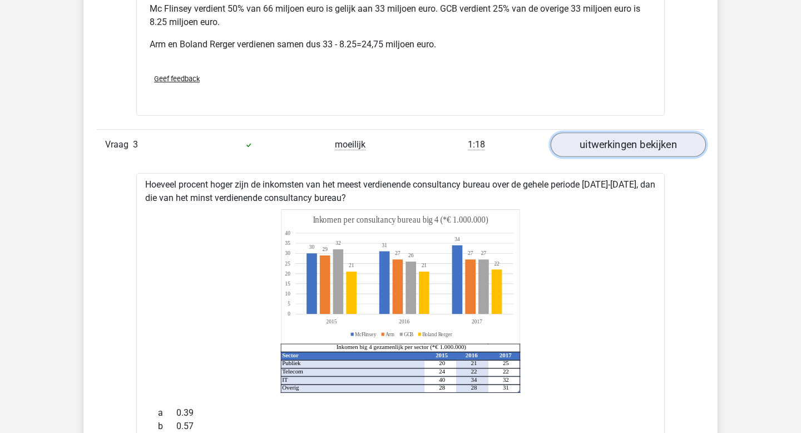
click at [614, 136] on link "uitwerkingen bekijken" at bounding box center [628, 144] width 155 height 24
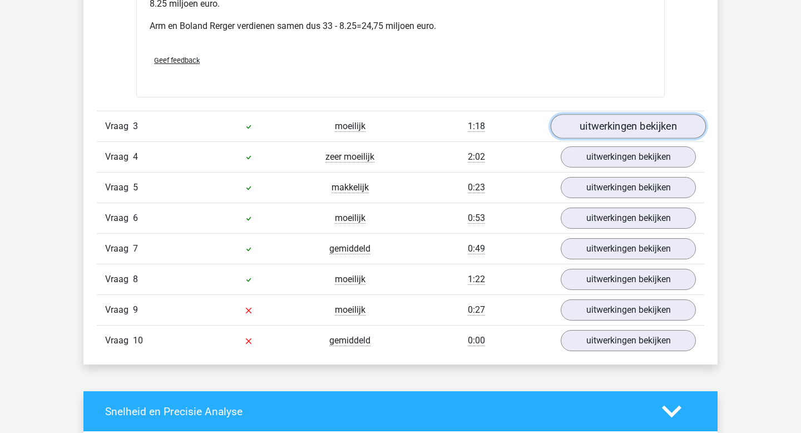
scroll to position [1876, 0]
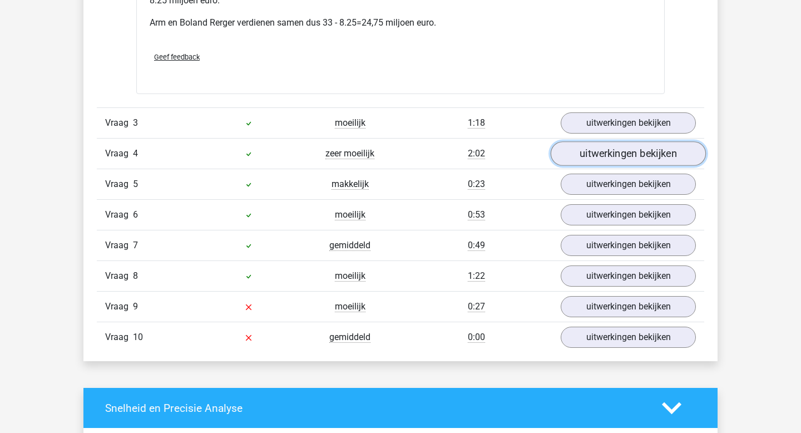
click at [620, 145] on link "uitwerkingen bekijken" at bounding box center [628, 153] width 155 height 24
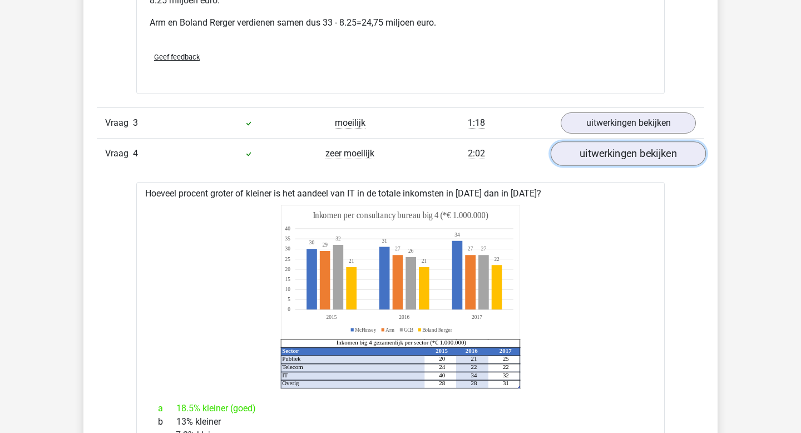
click at [623, 144] on link "uitwerkingen bekijken" at bounding box center [628, 153] width 155 height 24
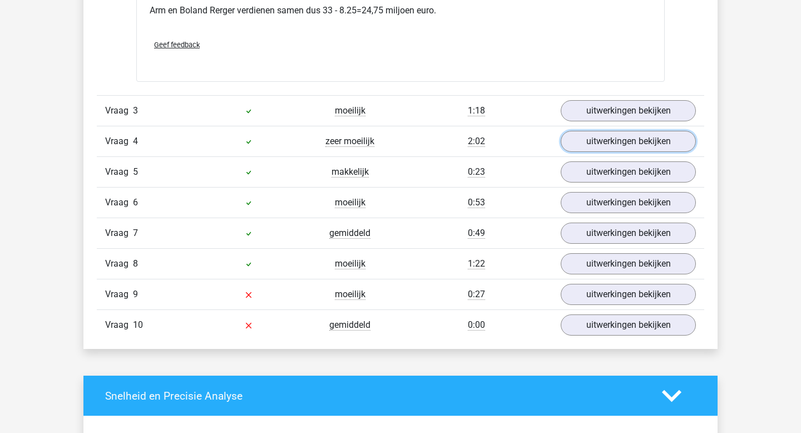
scroll to position [1896, 0]
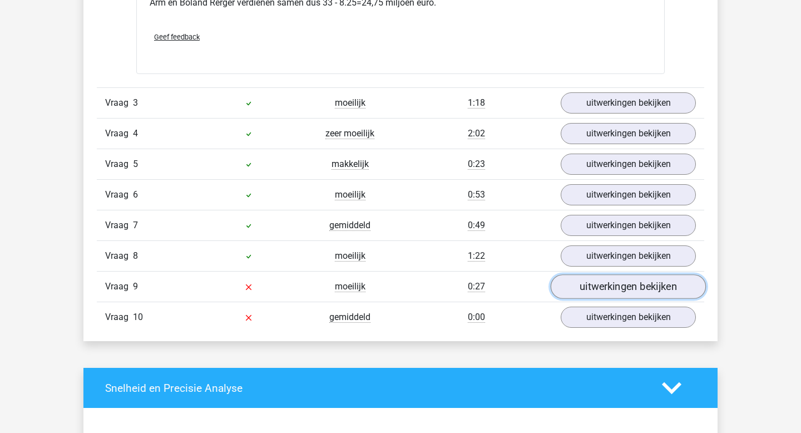
click at [588, 274] on link "uitwerkingen bekijken" at bounding box center [628, 286] width 155 height 24
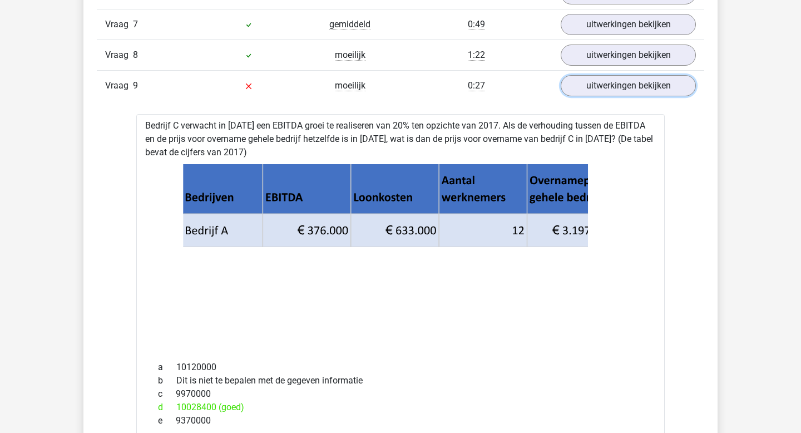
scroll to position [2098, 0]
